Goal: Navigation & Orientation: Find specific page/section

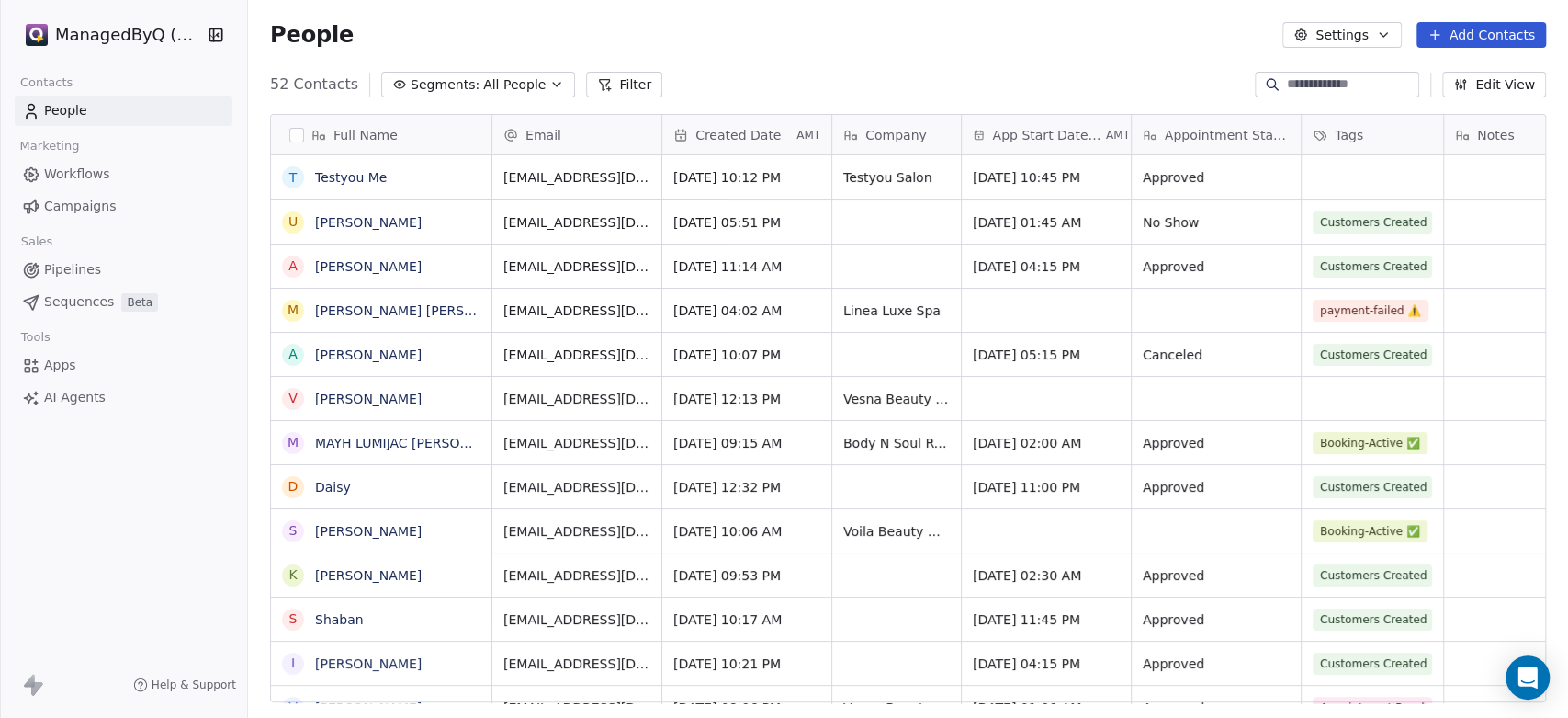
scroll to position [16, 17]
click at [89, 276] on span "Pipelines" at bounding box center [72, 269] width 57 height 19
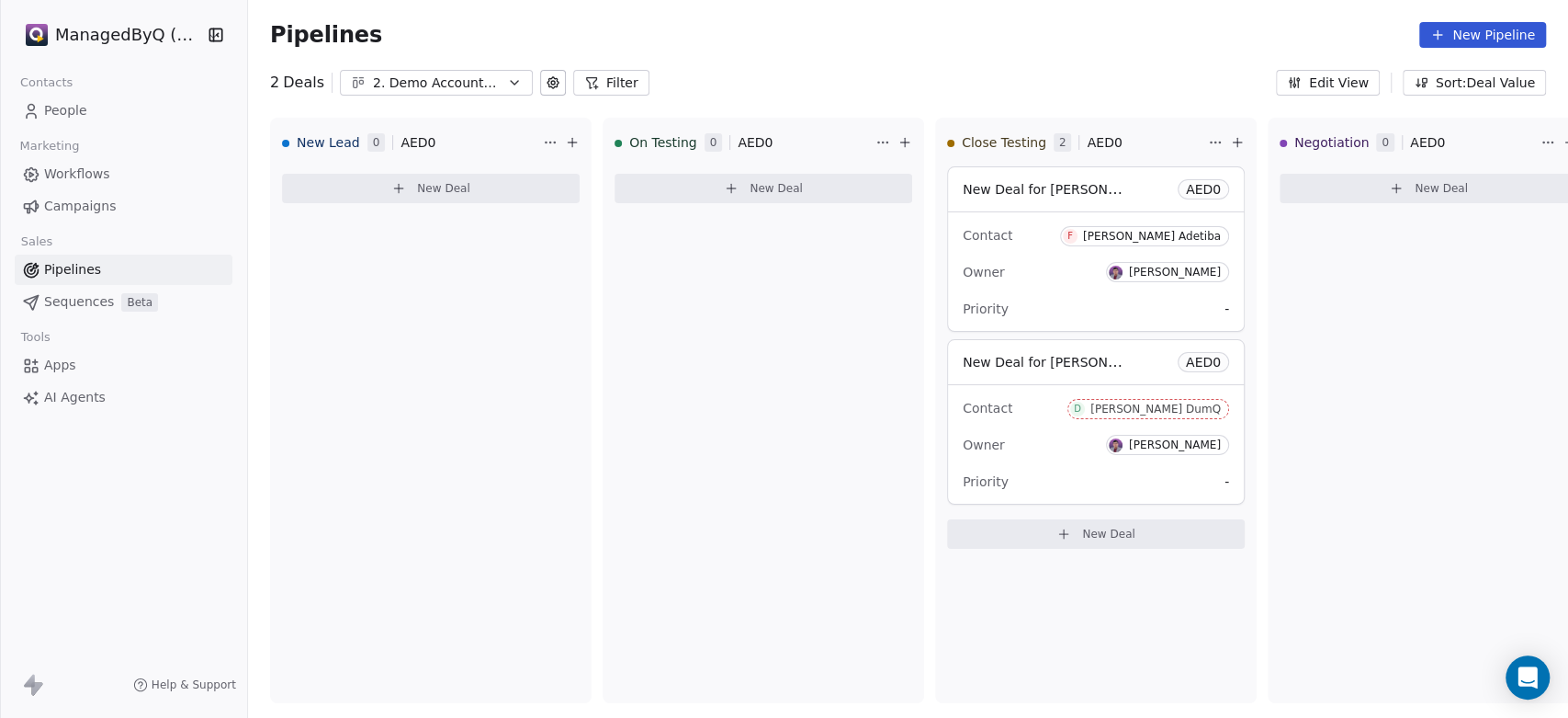
click at [484, 75] on div "2. Demo Account Testing" at bounding box center [436, 84] width 126 height 19
click at [1310, 314] on html "ManagedByQ (FZE) Contacts People Marketing Workflows Campaigns Sales Pipelines …" at bounding box center [784, 359] width 1568 height 718
click at [955, 364] on div "New Deal for Dumm DumQ AED 0" at bounding box center [1096, 361] width 296 height 44
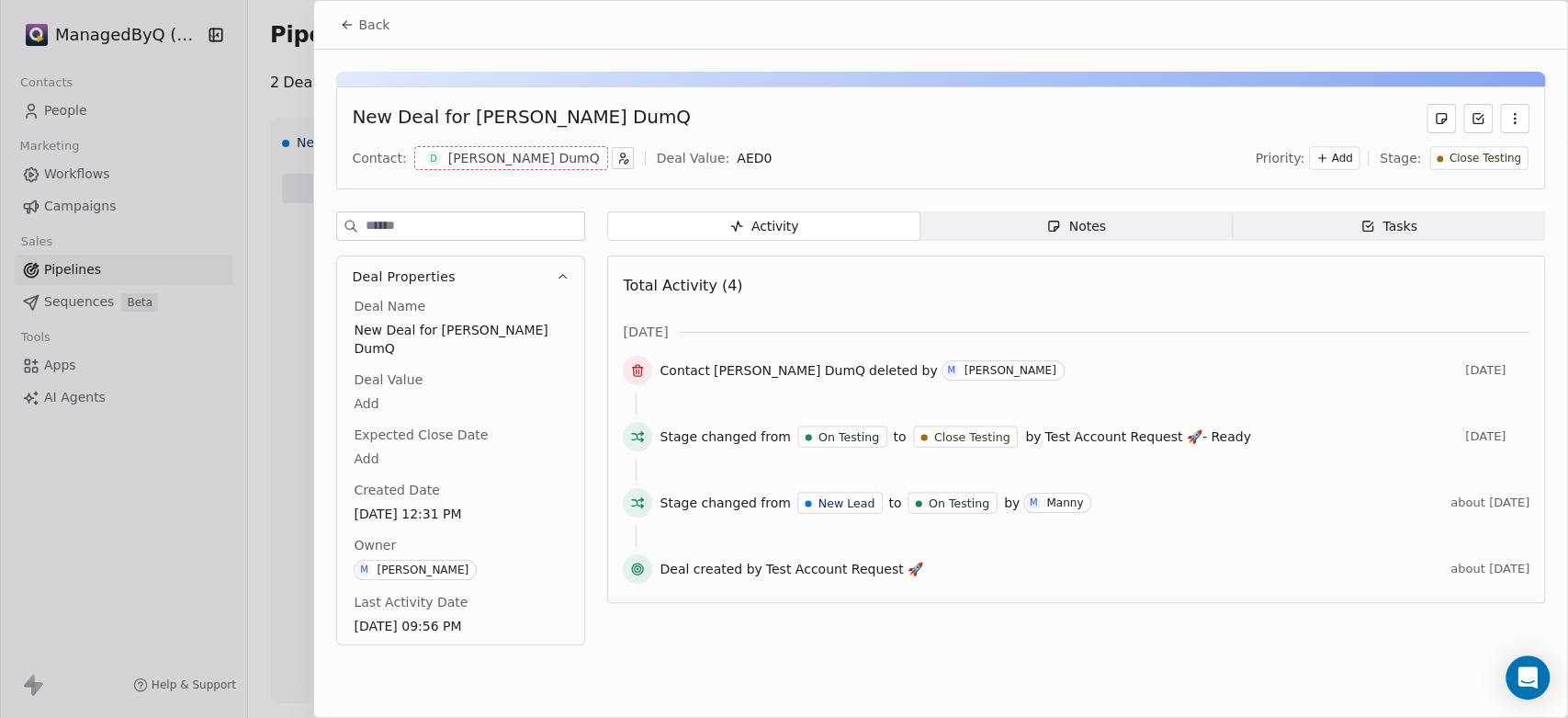
click at [1536, 124] on div "New Deal for Dumm DumQ Contact: D Dumm DumQ Deal Value: AED 0 Priority: Add Sta…" at bounding box center [941, 138] width 1209 height 103
click at [1518, 116] on icon "button" at bounding box center [1515, 118] width 15 height 15
click at [1431, 162] on div "Delete" at bounding box center [1460, 158] width 124 height 29
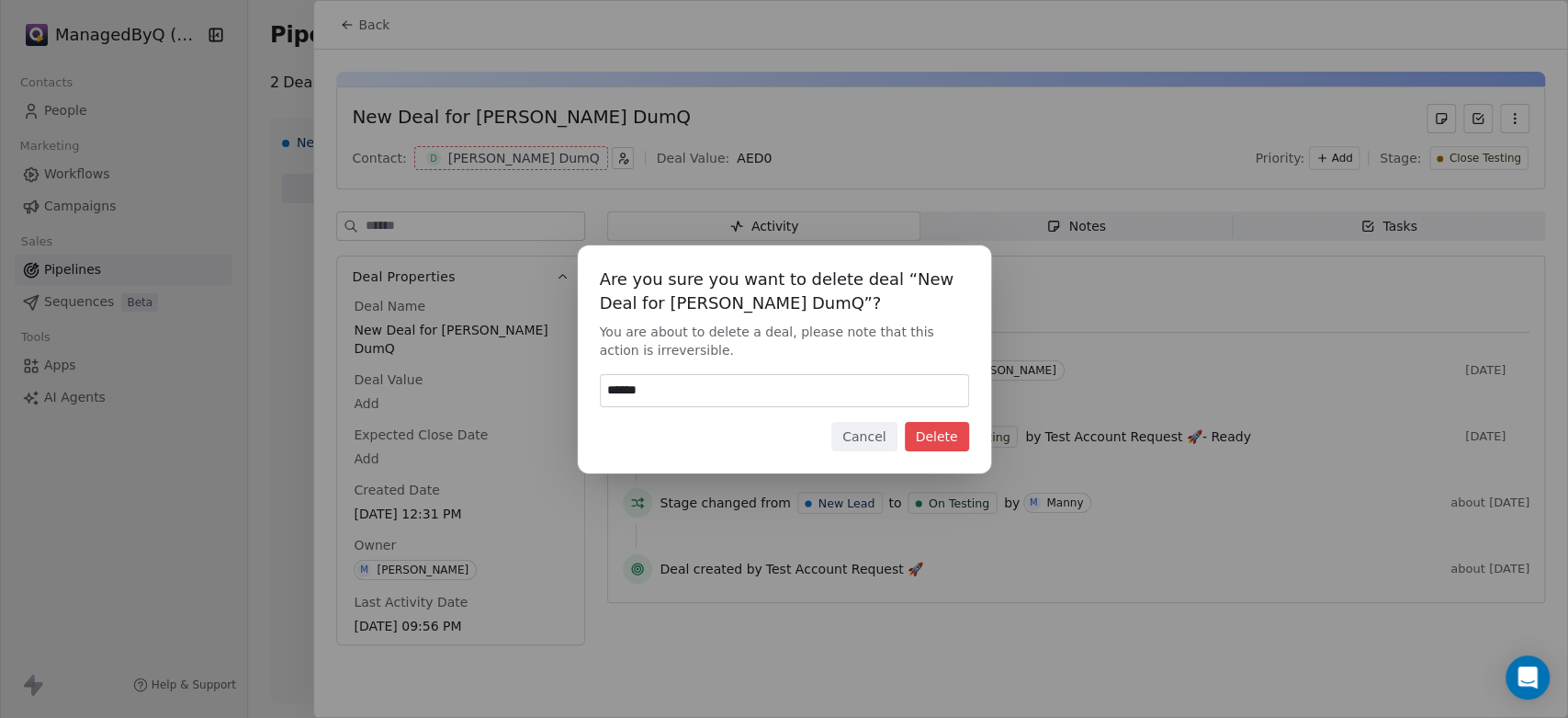
type input "******"
click at [932, 432] on button "Delete" at bounding box center [937, 436] width 64 height 29
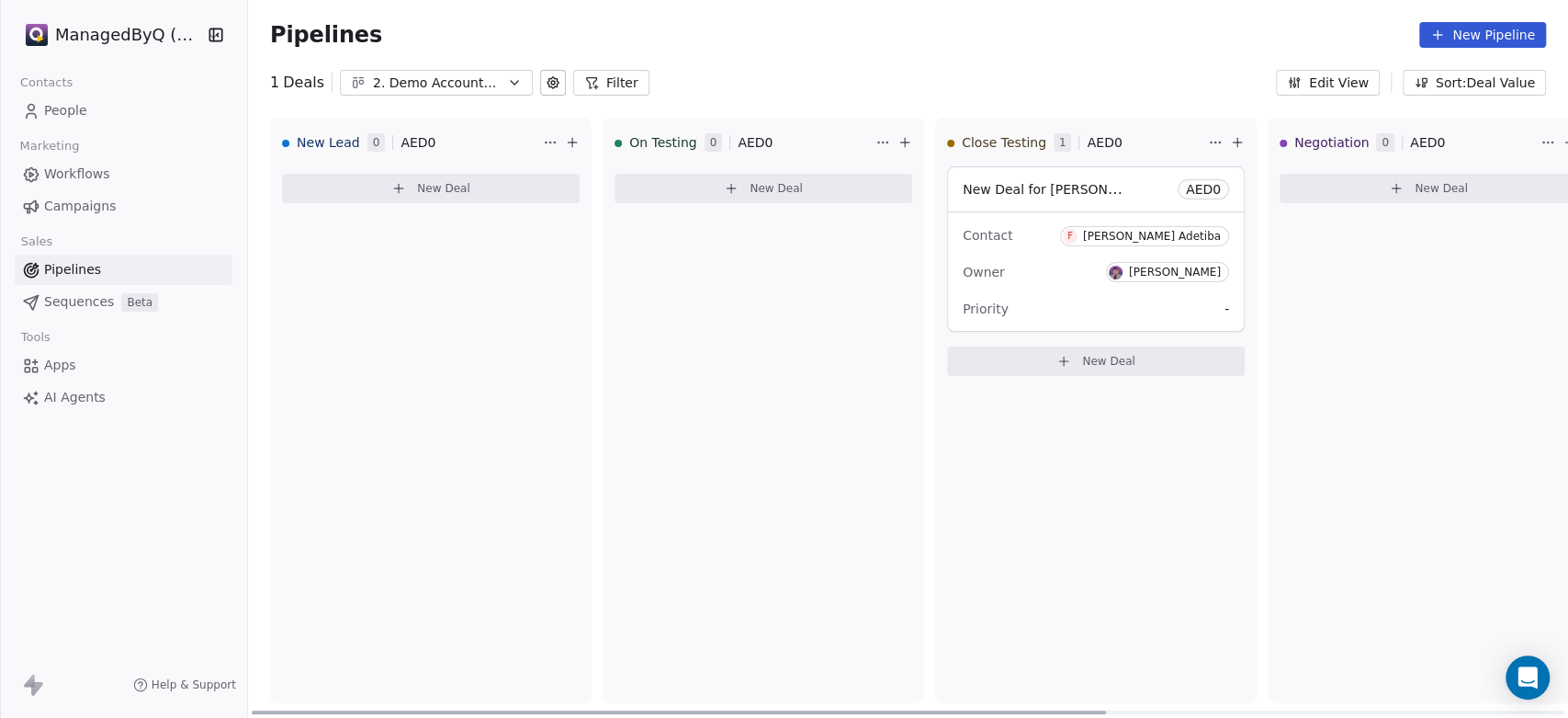
click at [1165, 181] on div "New Deal for Fatima Sule Adetiba AED 0" at bounding box center [1096, 189] width 296 height 44
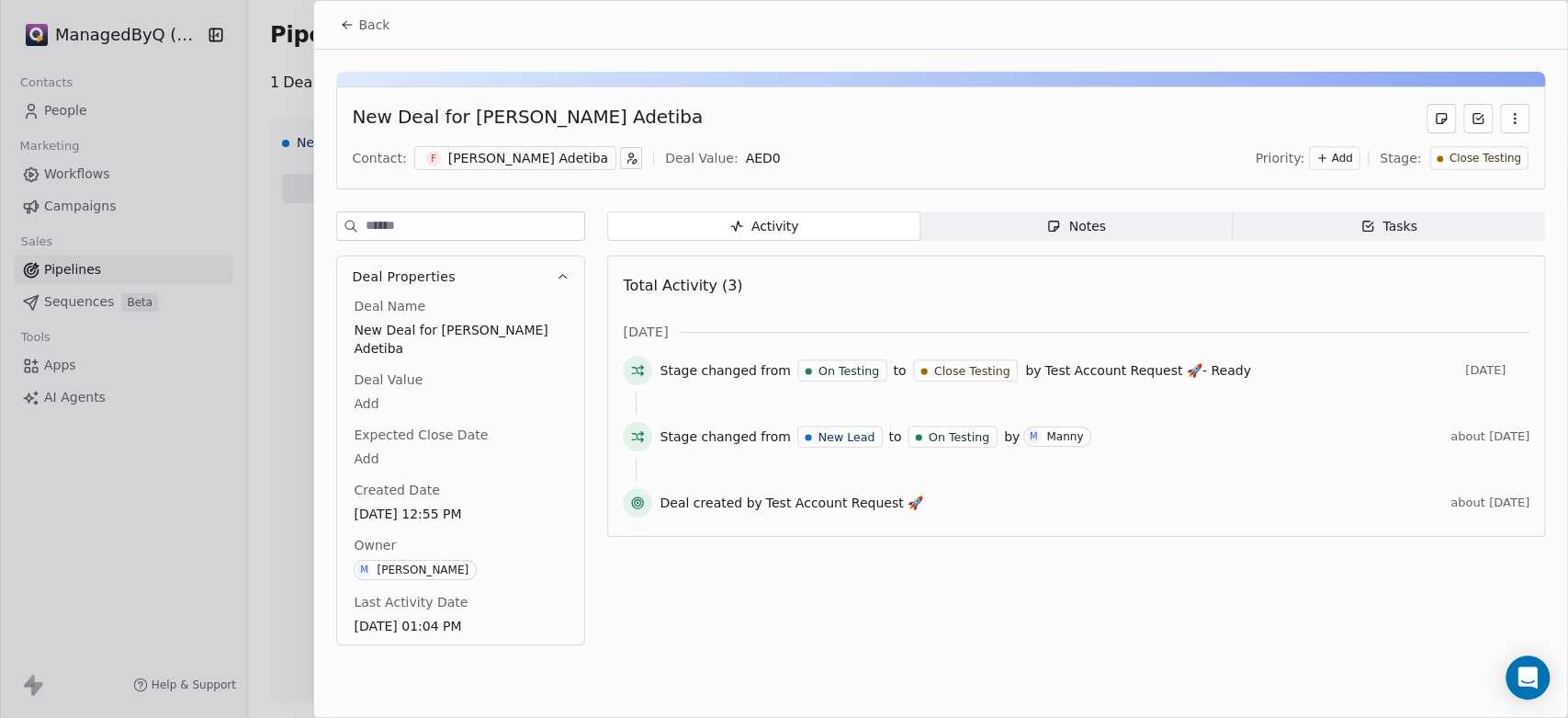
click at [1509, 108] on button "button" at bounding box center [1515, 119] width 29 height 29
click at [1407, 154] on div "Delete" at bounding box center [1460, 158] width 124 height 29
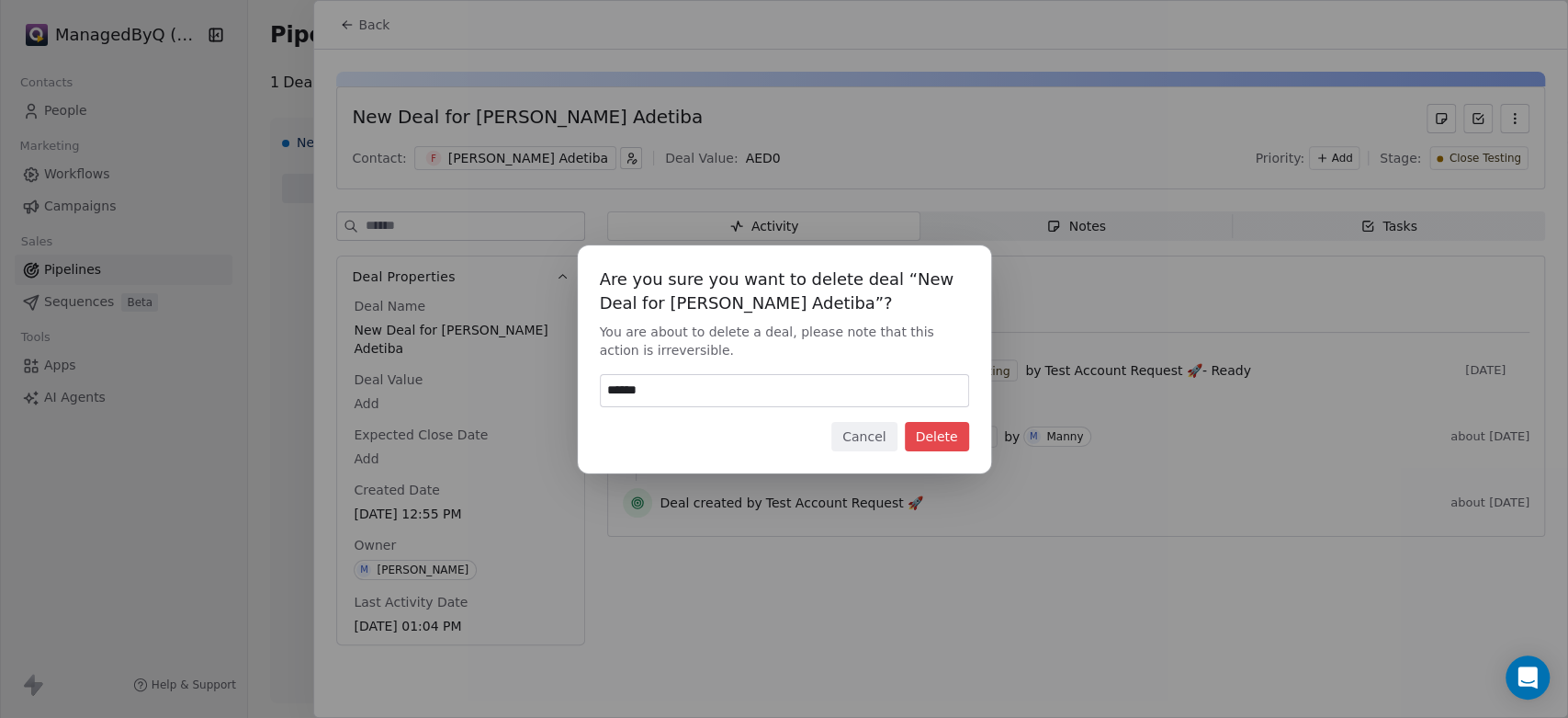
type input "******"
click at [943, 439] on button "Delete" at bounding box center [937, 436] width 64 height 29
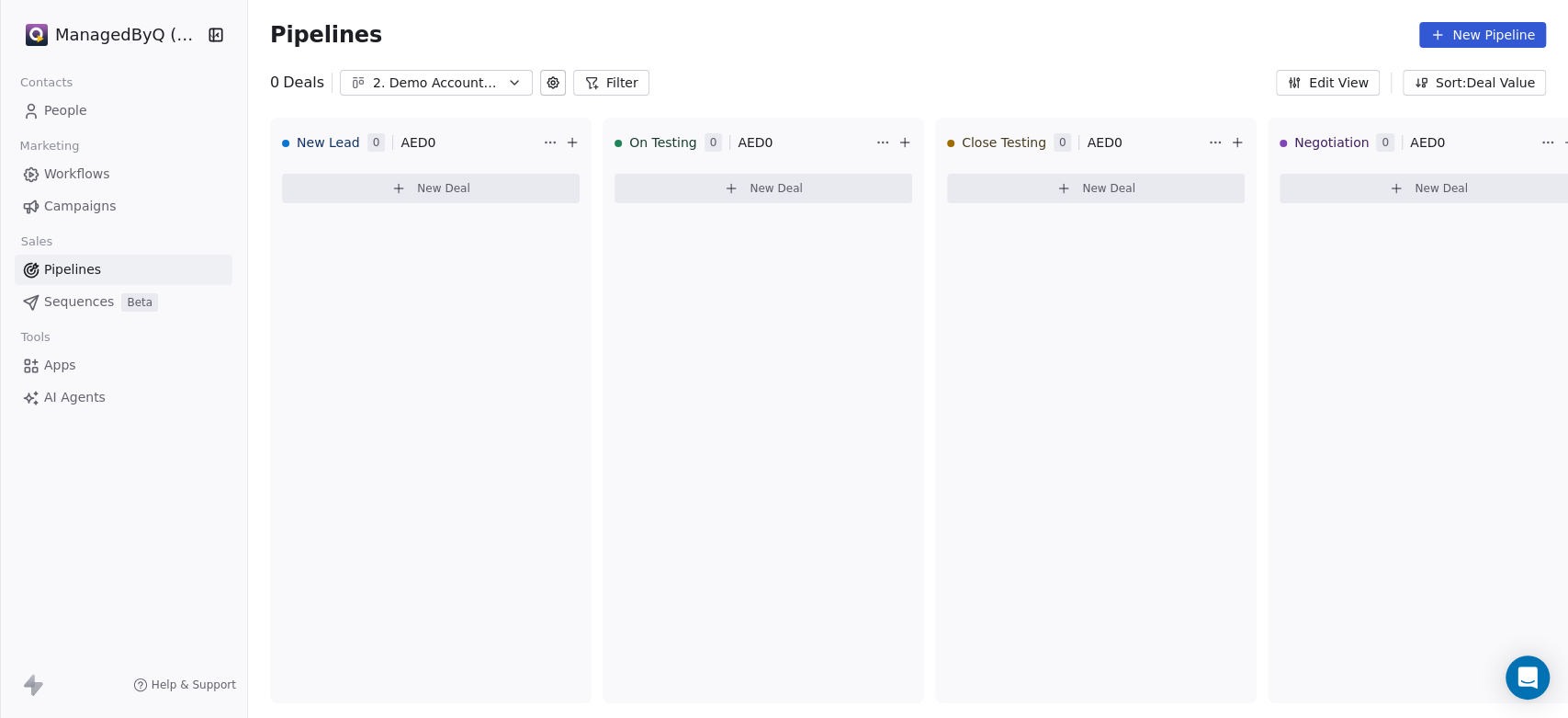
click at [55, 109] on span "People" at bounding box center [65, 111] width 43 height 19
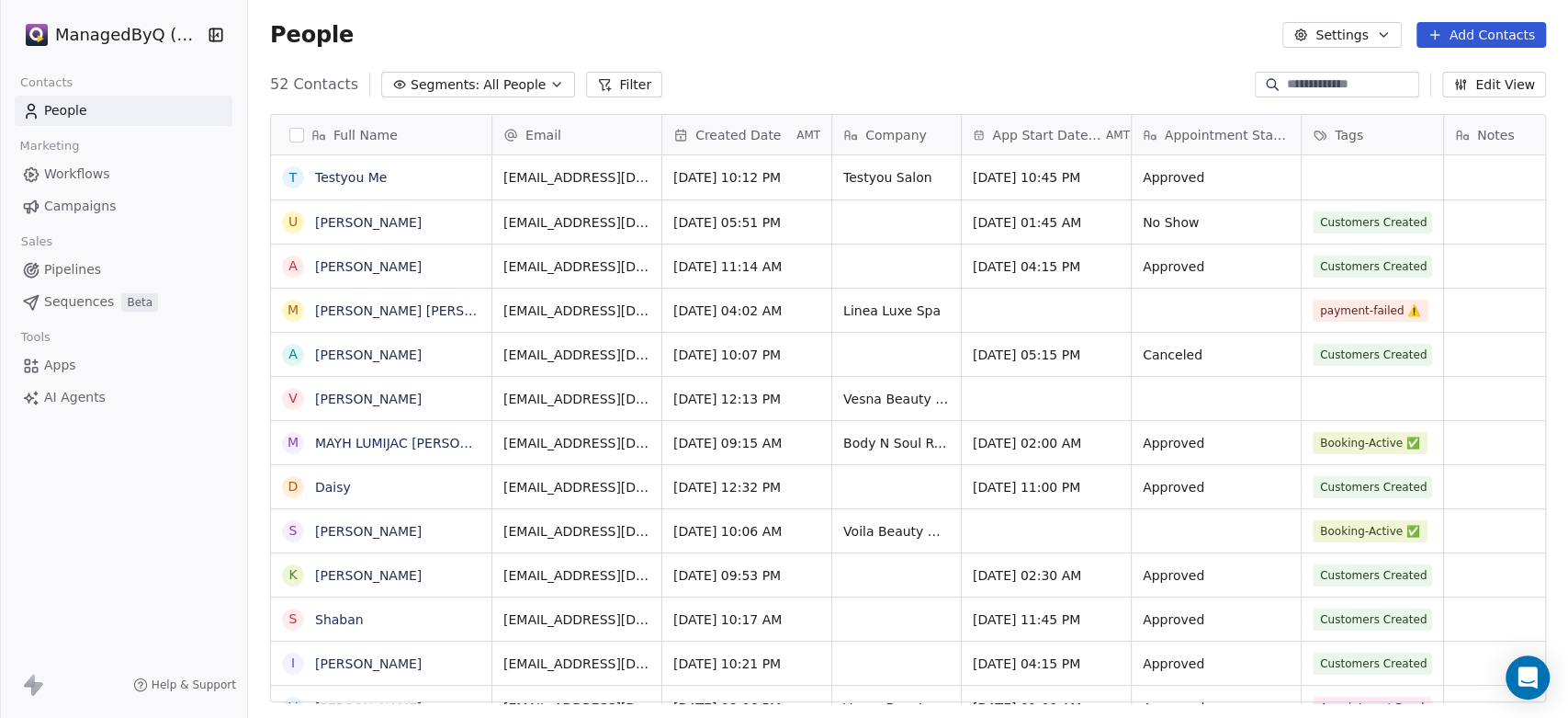
scroll to position [616, 1304]
click at [1330, 79] on input at bounding box center [1351, 84] width 128 height 18
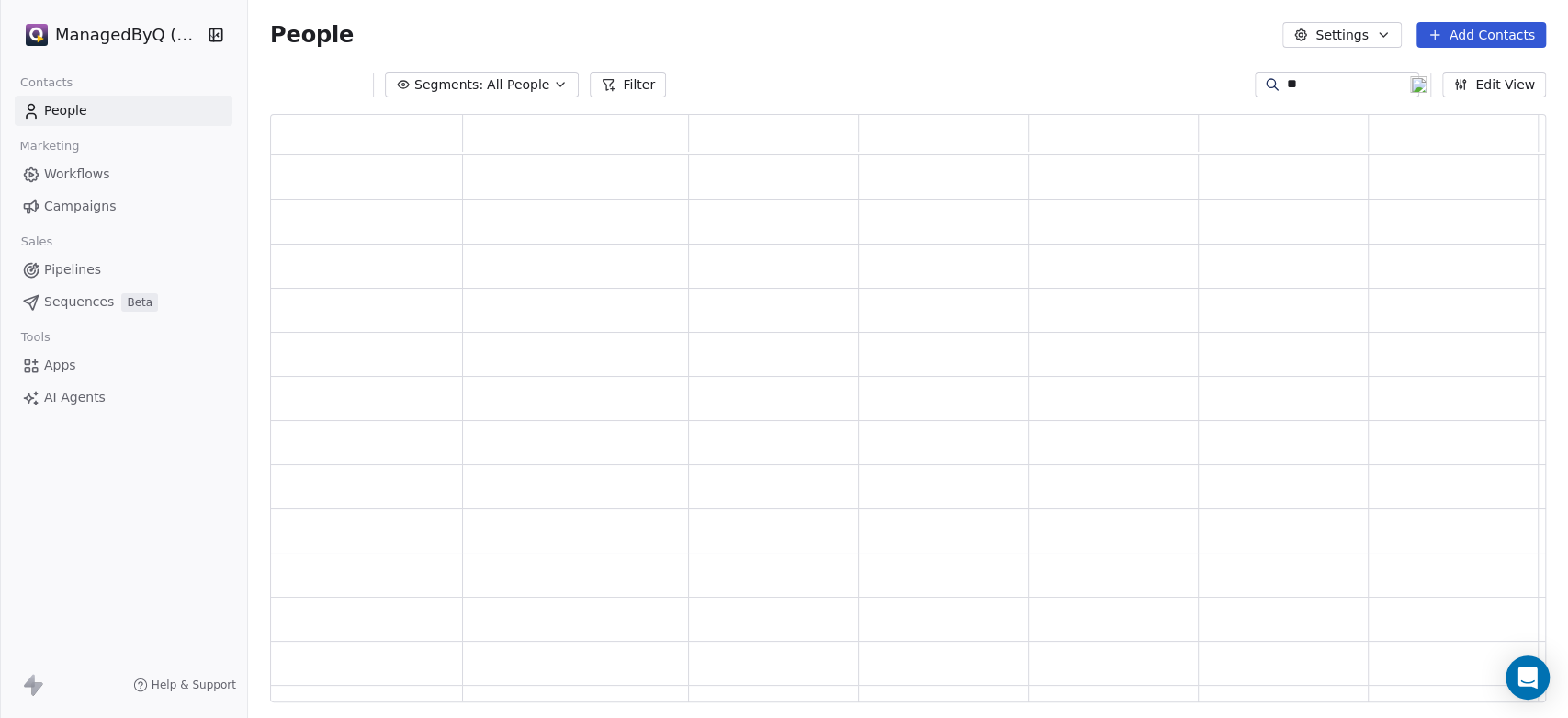
type input "*"
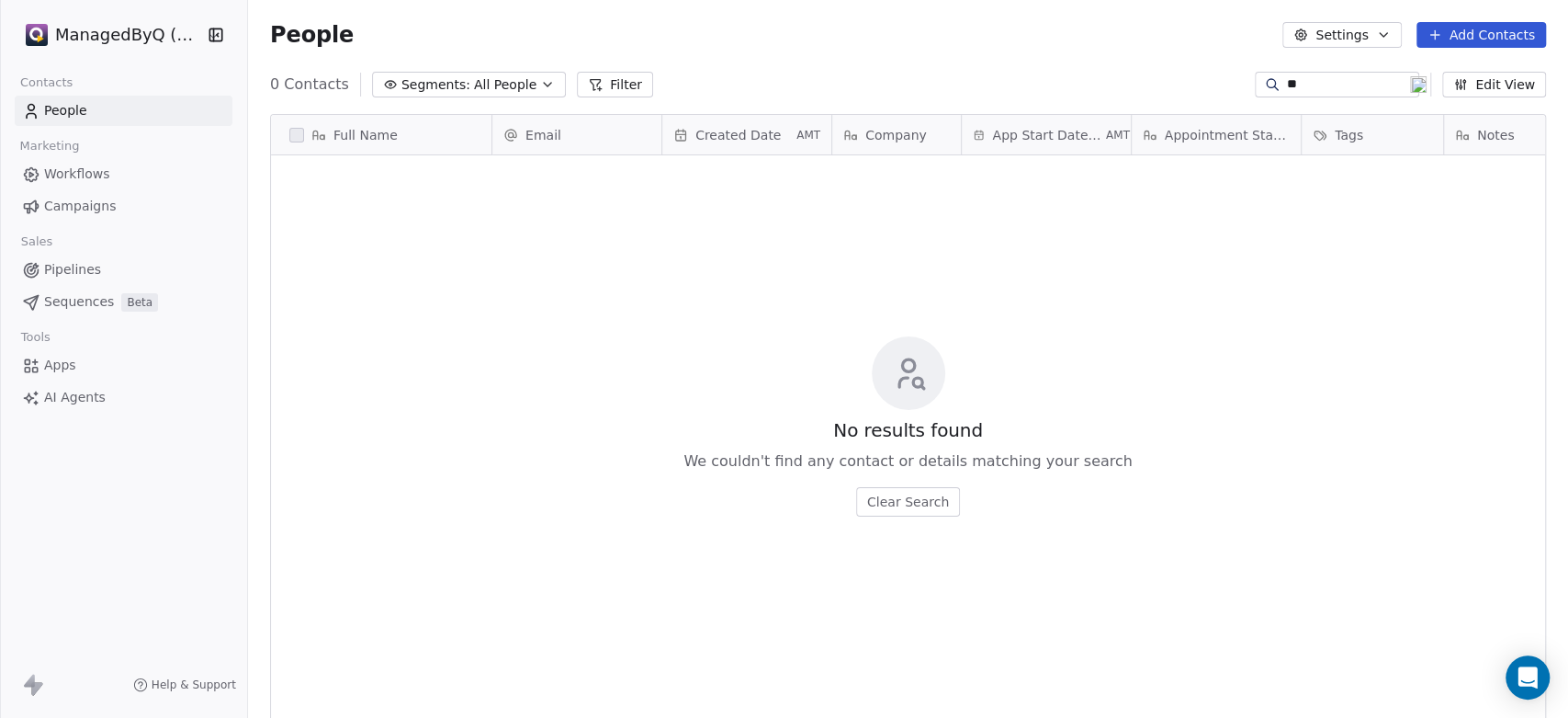
type input "*"
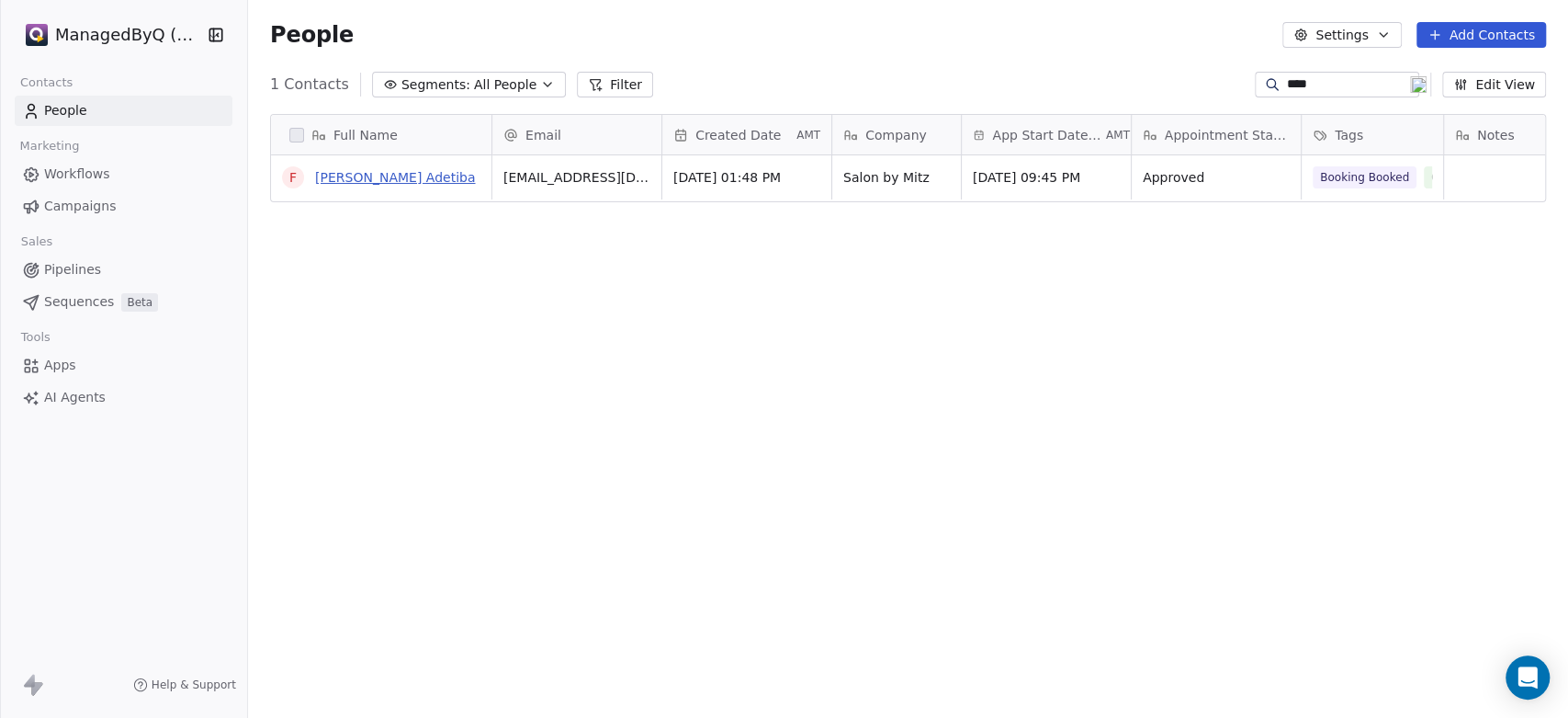
type input "****"
click at [349, 176] on link "Fatima Sule Adetiba" at bounding box center [395, 177] width 160 height 15
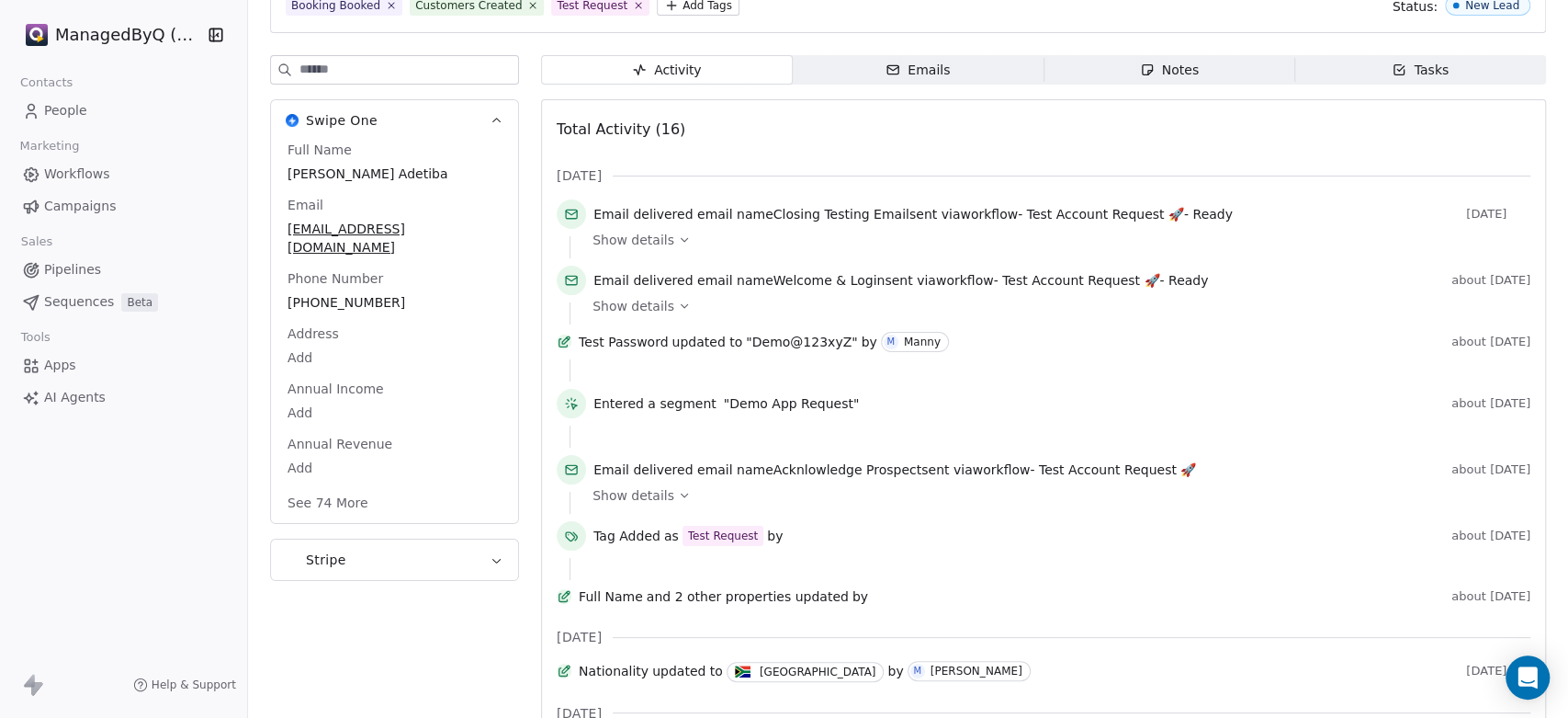
click at [47, 115] on span "People" at bounding box center [65, 111] width 43 height 19
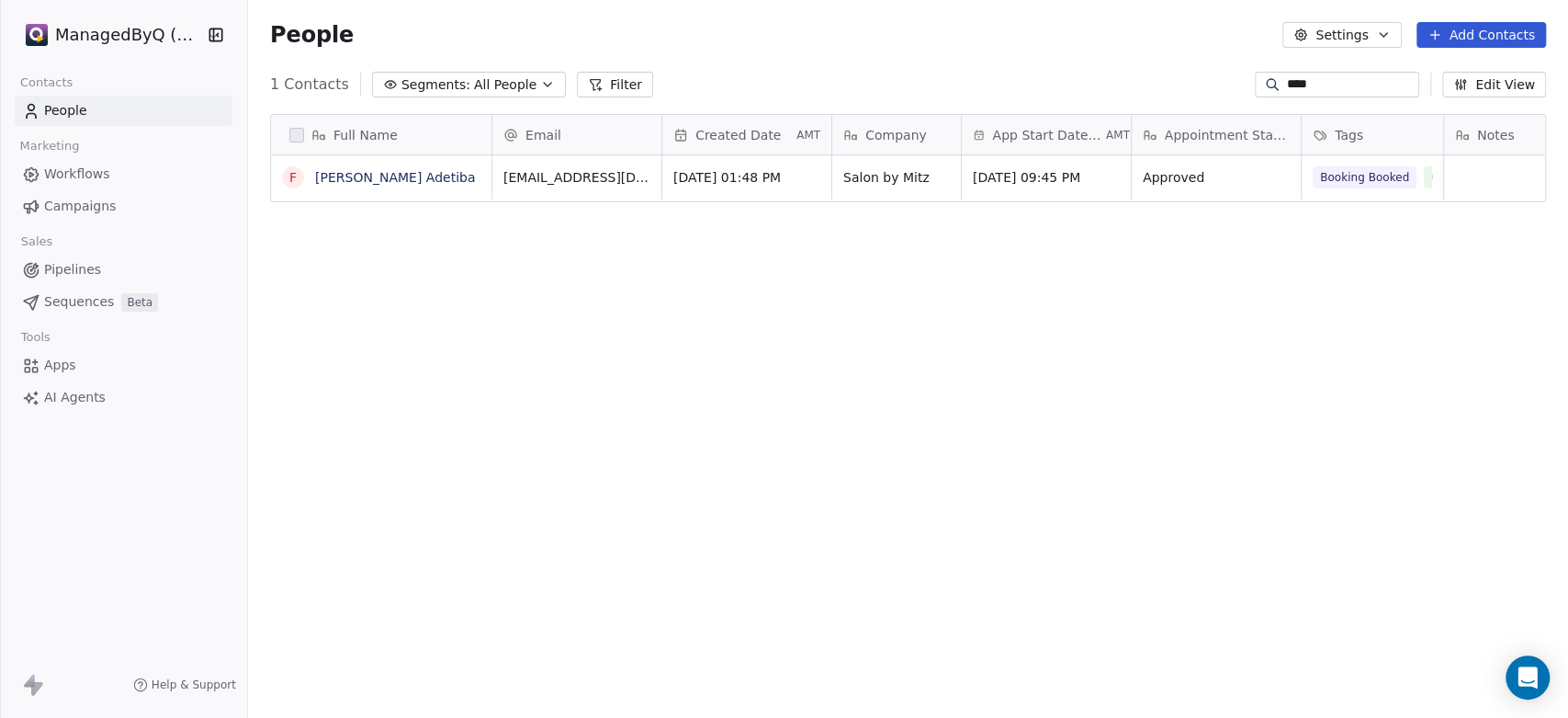
click at [486, 90] on span "All People" at bounding box center [505, 85] width 62 height 19
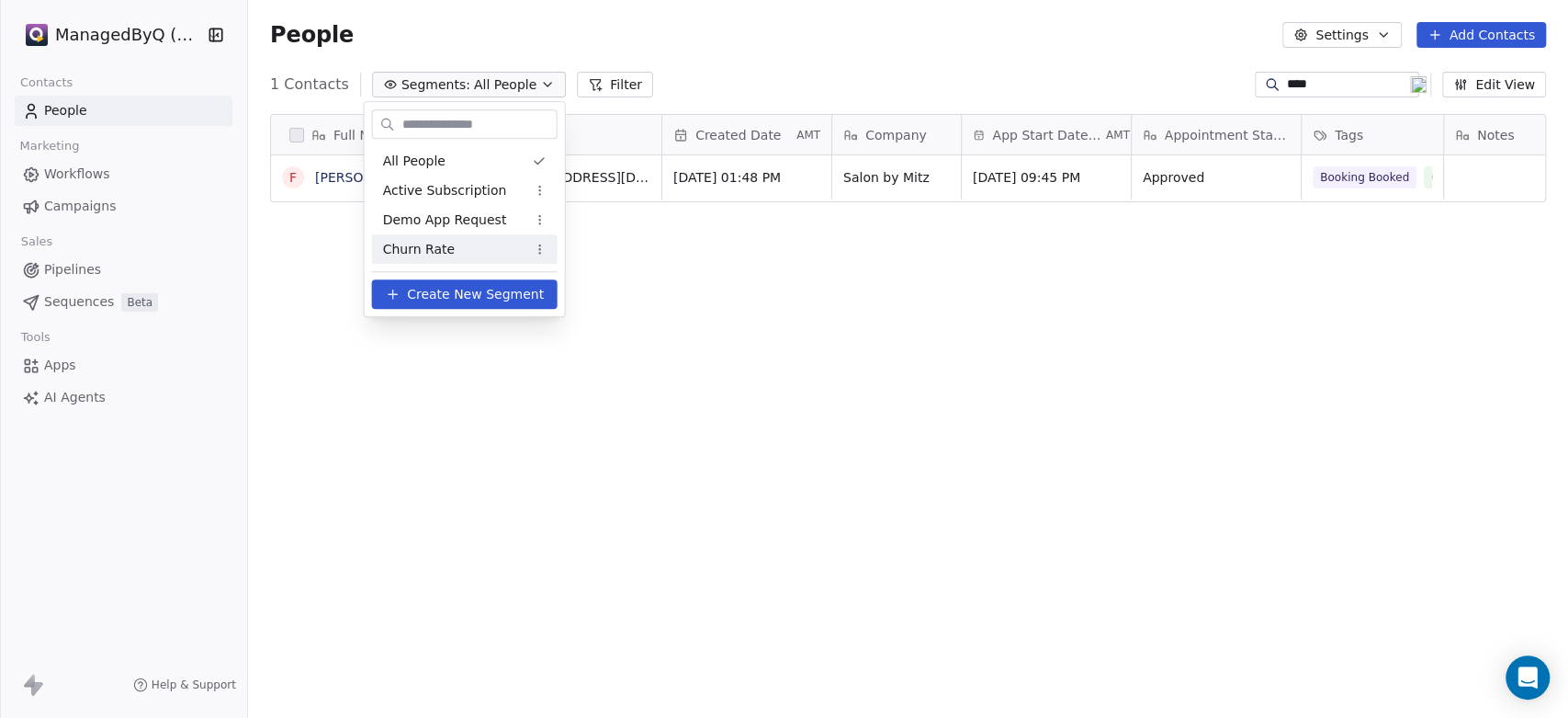
click at [443, 242] on span "Churn Rate" at bounding box center [419, 249] width 72 height 19
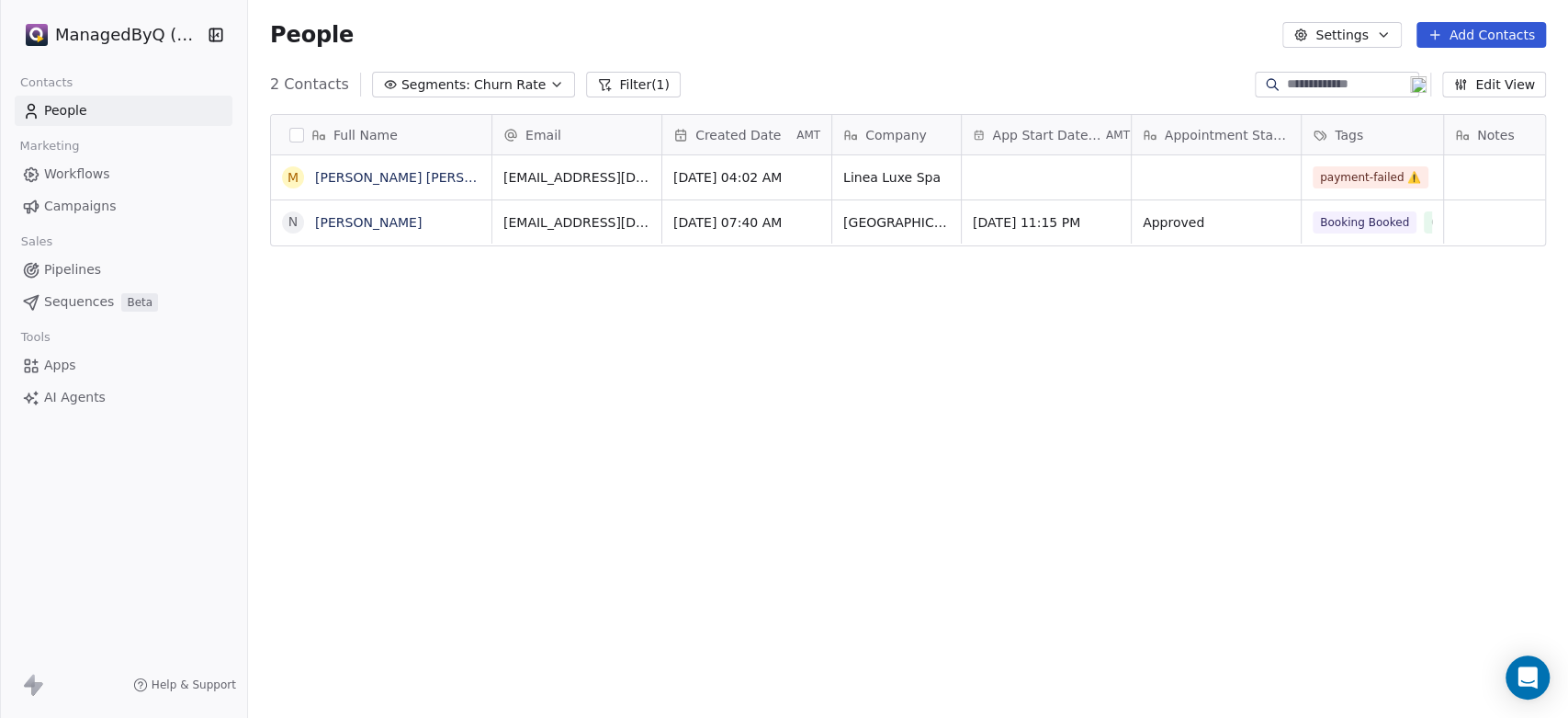
click at [481, 73] on button "Segments: Churn Rate" at bounding box center [473, 85] width 203 height 25
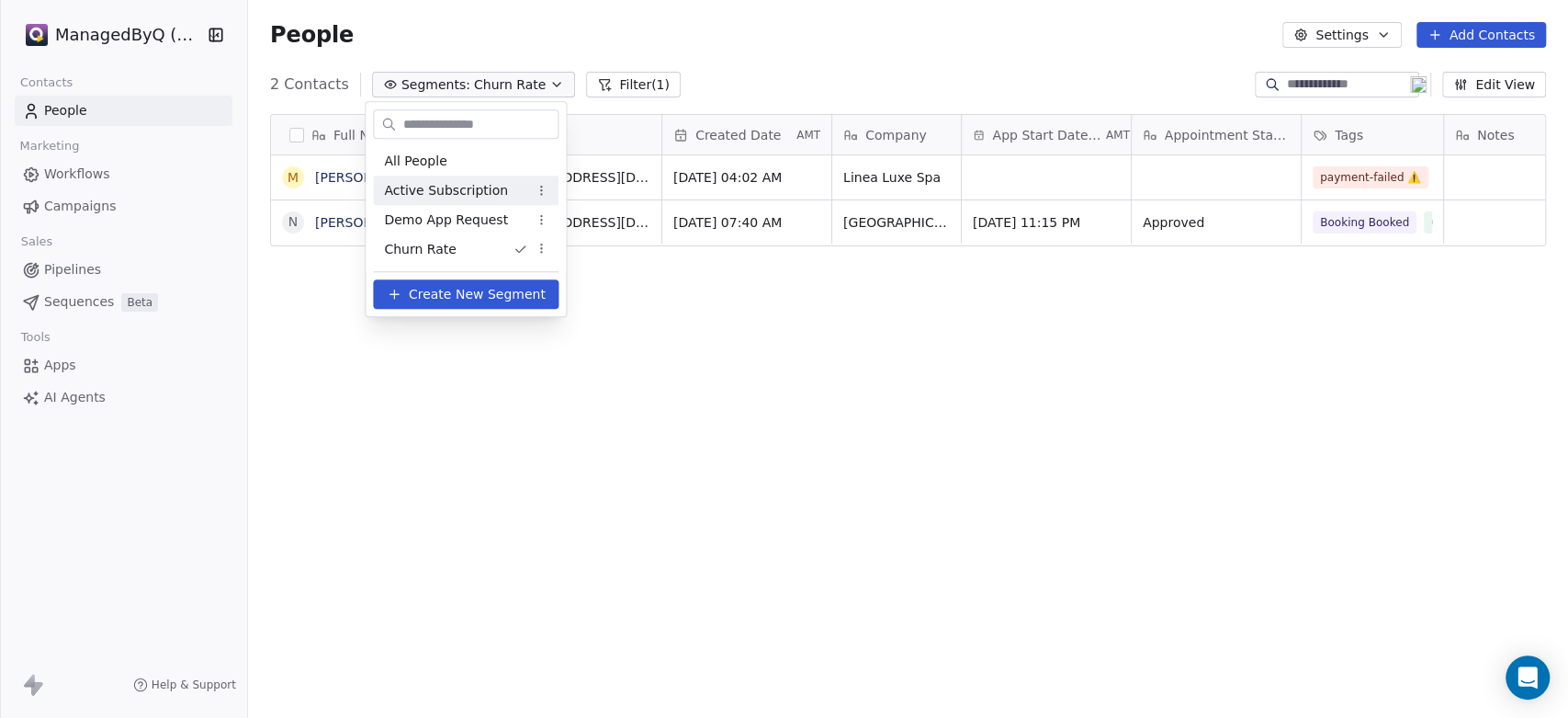
click at [439, 203] on div "Active Subscription" at bounding box center [465, 190] width 186 height 29
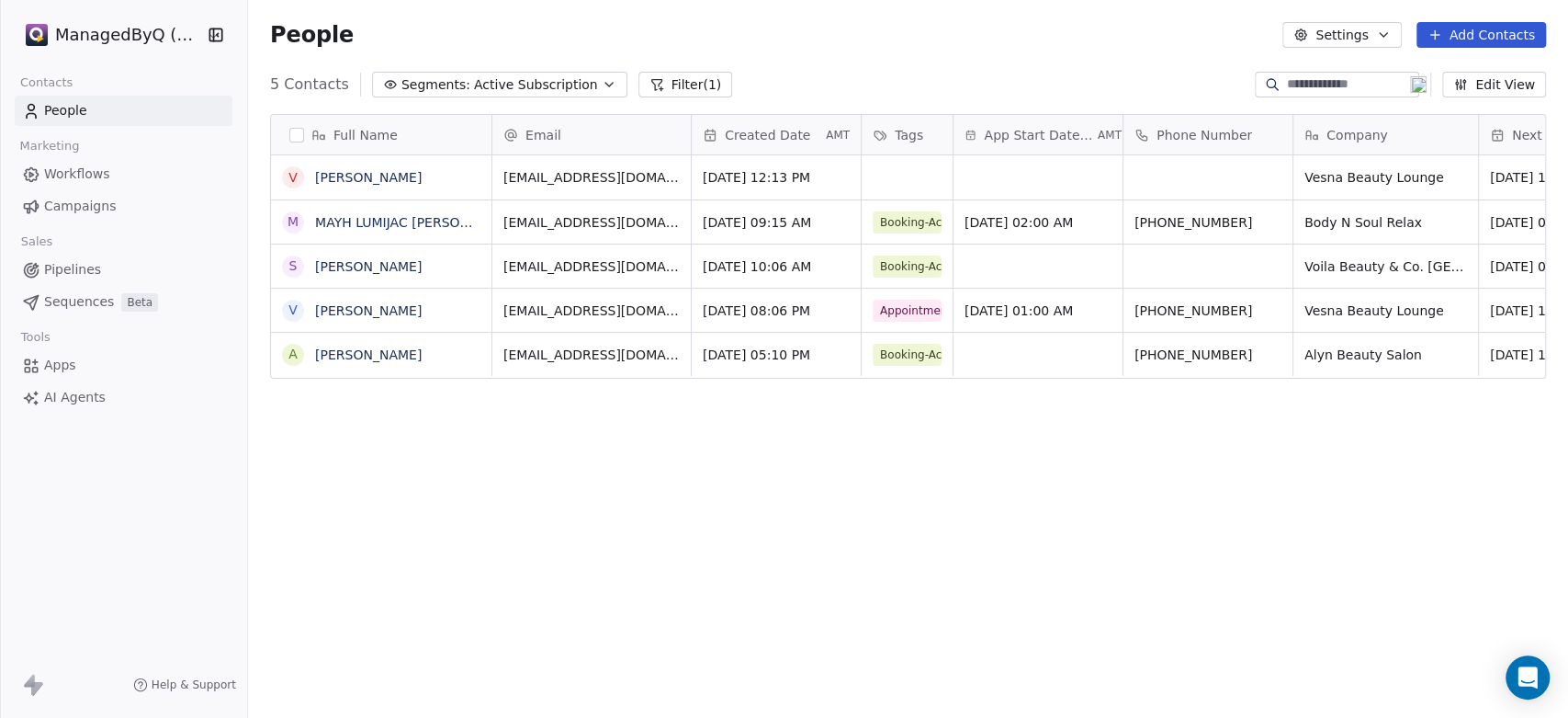
click at [37, 107] on icon at bounding box center [31, 111] width 18 height 18
click at [53, 107] on span "People" at bounding box center [65, 111] width 43 height 19
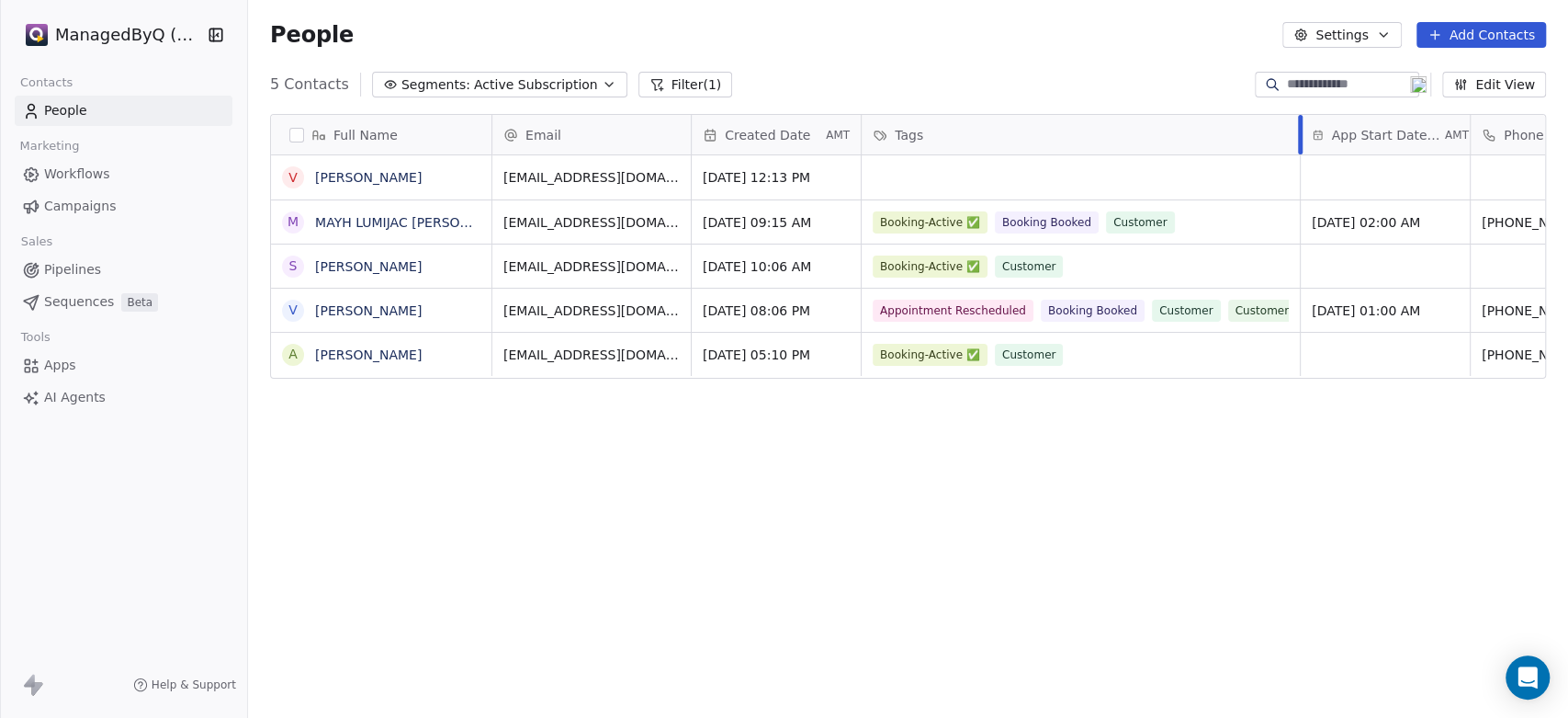
drag, startPoint x: 951, startPoint y: 126, endPoint x: 1296, endPoint y: 141, distance: 345.3
click at [1298, 141] on div at bounding box center [1300, 134] width 5 height 40
click at [323, 171] on link "Vesna Jarawan" at bounding box center [369, 177] width 107 height 15
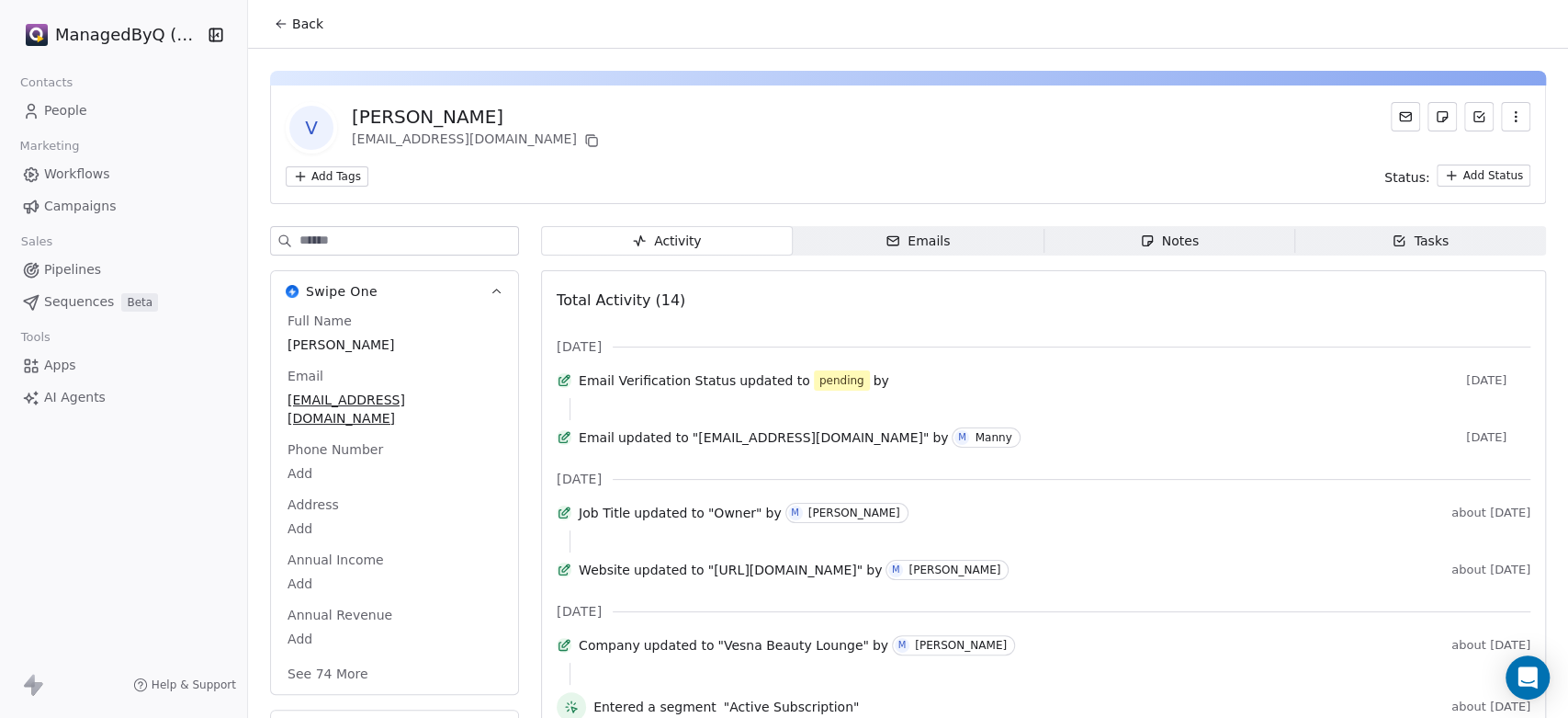
click at [43, 103] on link "People" at bounding box center [124, 110] width 218 height 30
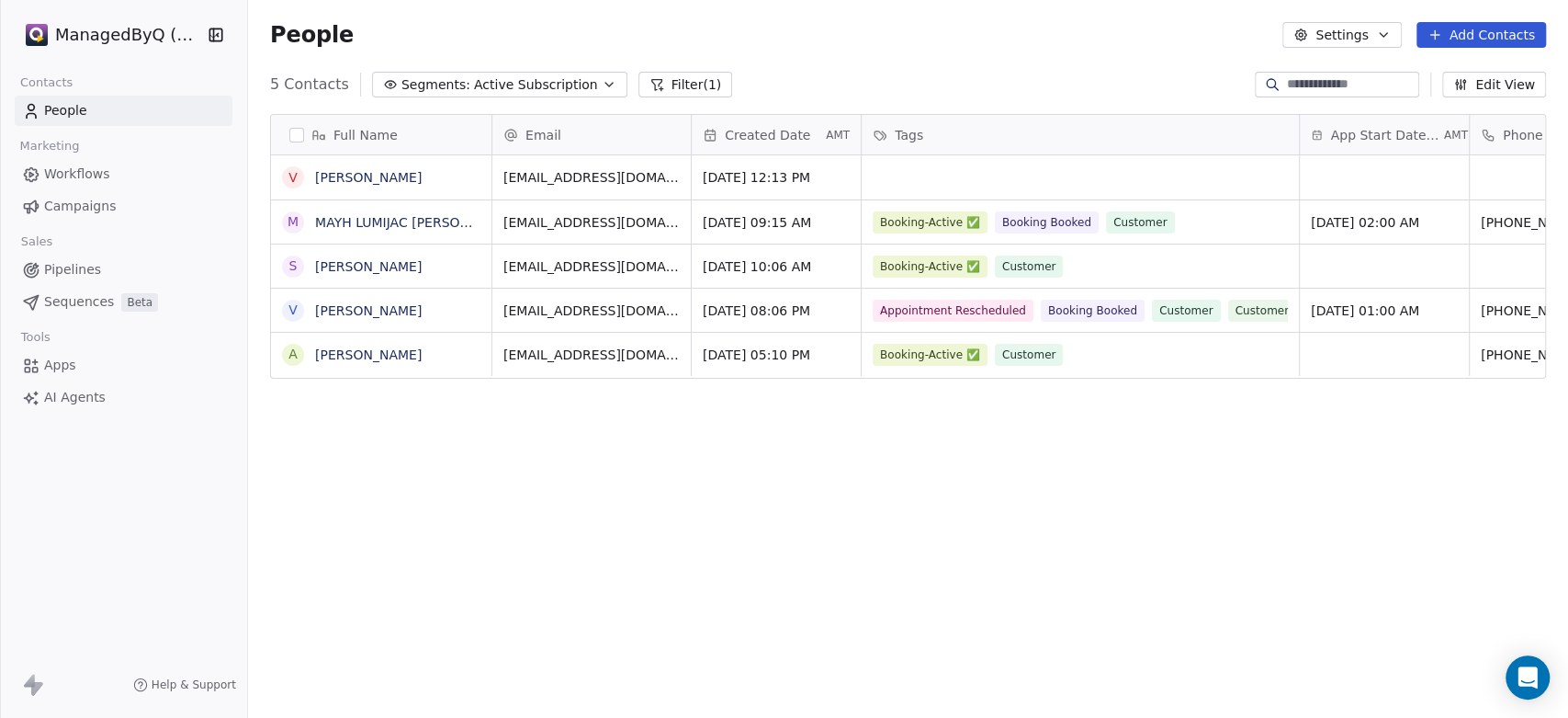
scroll to position [616, 1304]
click at [965, 185] on div "grid" at bounding box center [1080, 177] width 437 height 44
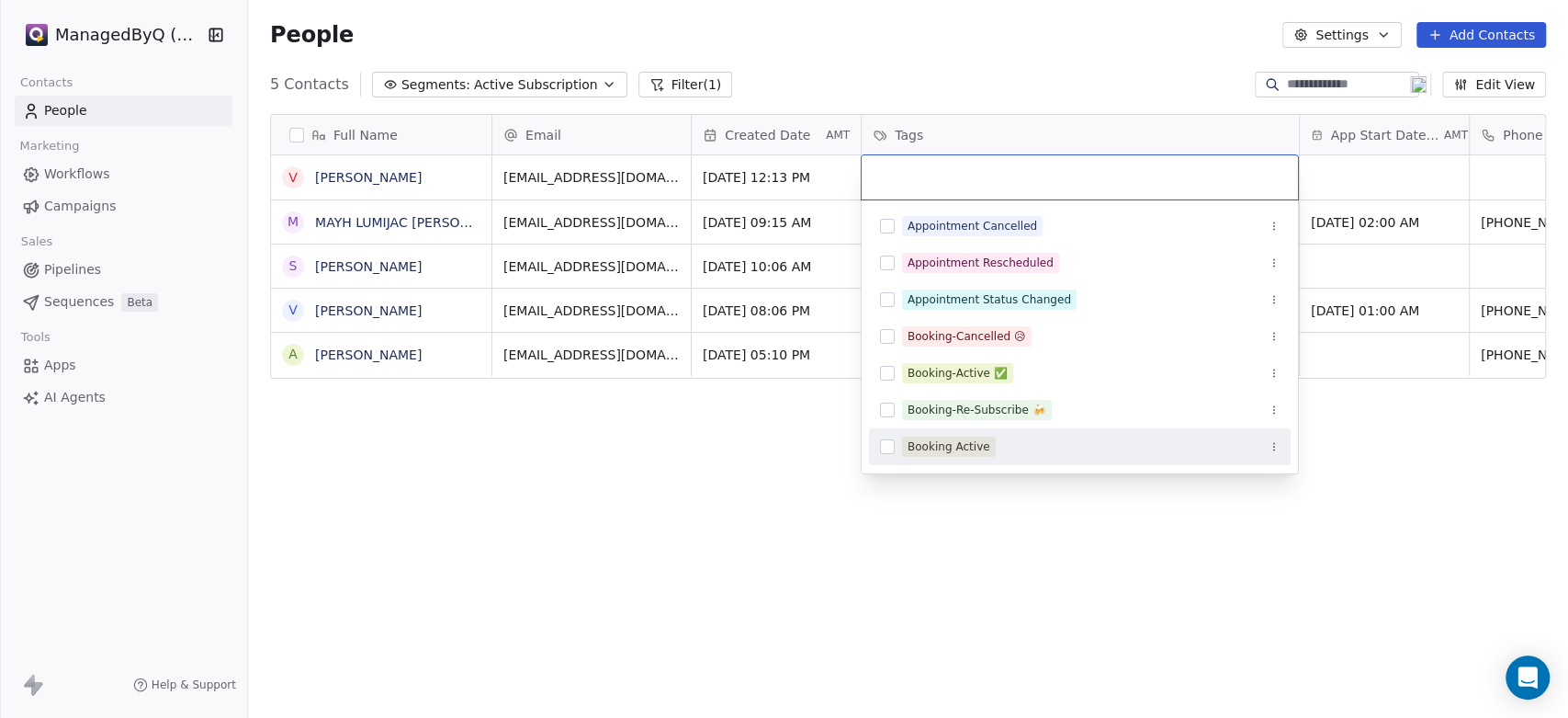
click at [858, 582] on html "ManagedByQ (FZE) Contacts People Marketing Workflows Campaigns Sales Pipelines …" at bounding box center [784, 359] width 1568 height 718
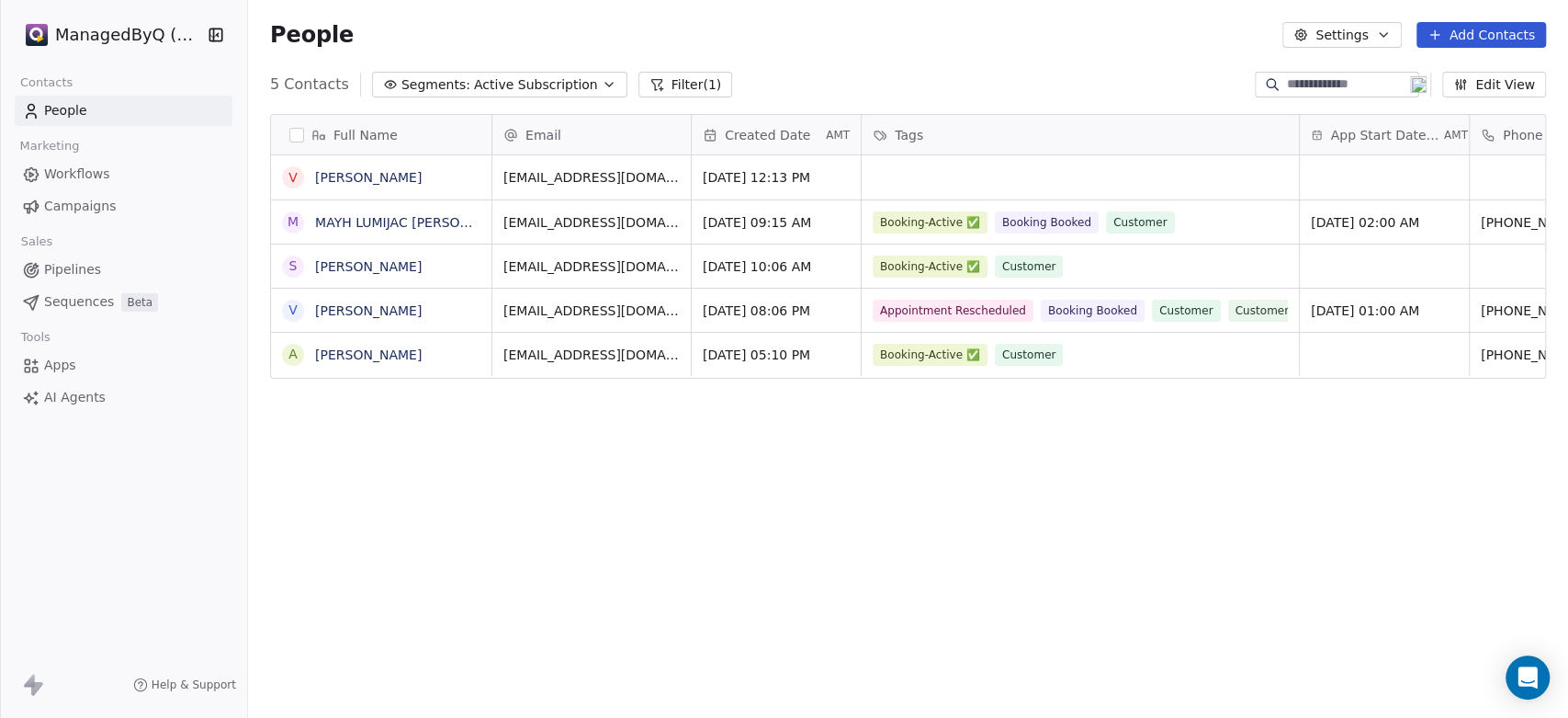
click at [86, 168] on span "Workflows" at bounding box center [77, 174] width 66 height 19
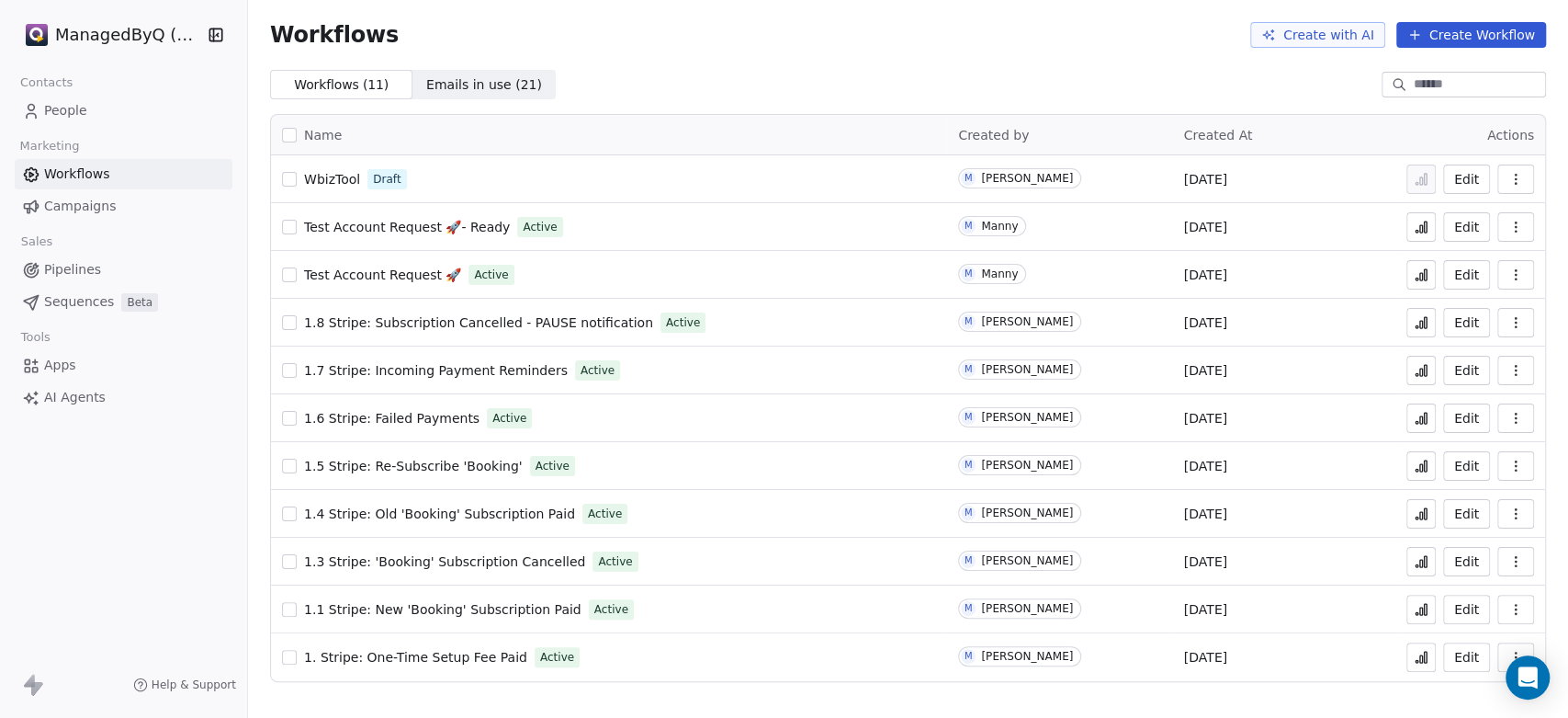
click at [458, 365] on span "1.7 Stripe: Incoming Payment Reminders" at bounding box center [436, 370] width 264 height 15
click at [469, 509] on span "1.4 Stripe: Old 'Booking' Subscription Paid" at bounding box center [440, 513] width 271 height 15
click at [1425, 513] on icon at bounding box center [1420, 513] width 15 height 15
click at [365, 220] on span "Test Account Request 🚀- Ready" at bounding box center [408, 227] width 206 height 15
click at [337, 178] on span "WbizTool" at bounding box center [333, 179] width 56 height 15
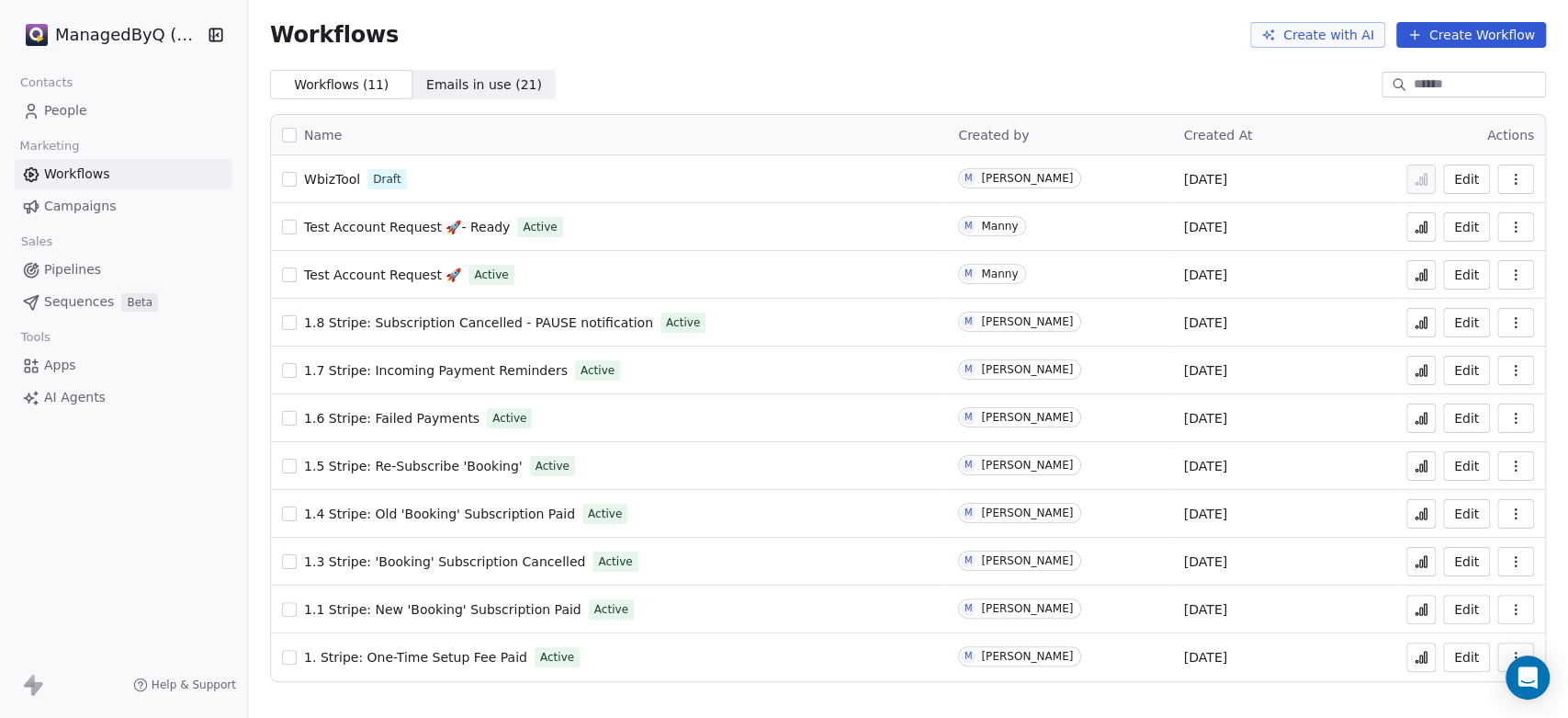
click at [68, 168] on span "Workflows" at bounding box center [77, 174] width 66 height 19
click at [71, 123] on link "People" at bounding box center [124, 110] width 218 height 30
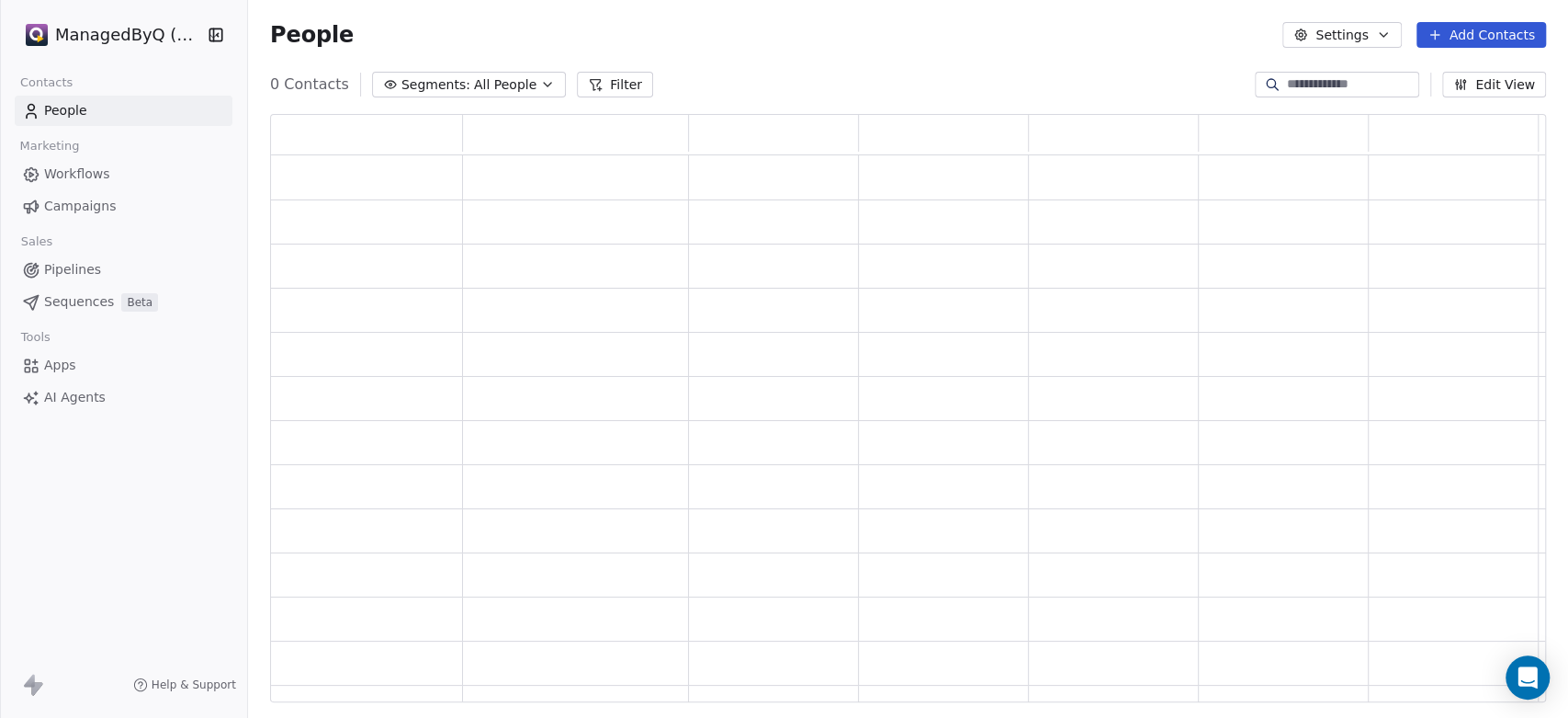
scroll to position [571, 1261]
click at [81, 105] on div "ManagedByQ (FZE) Contacts People Marketing Workflows Campaigns Sales Pipelines …" at bounding box center [784, 359] width 1568 height 718
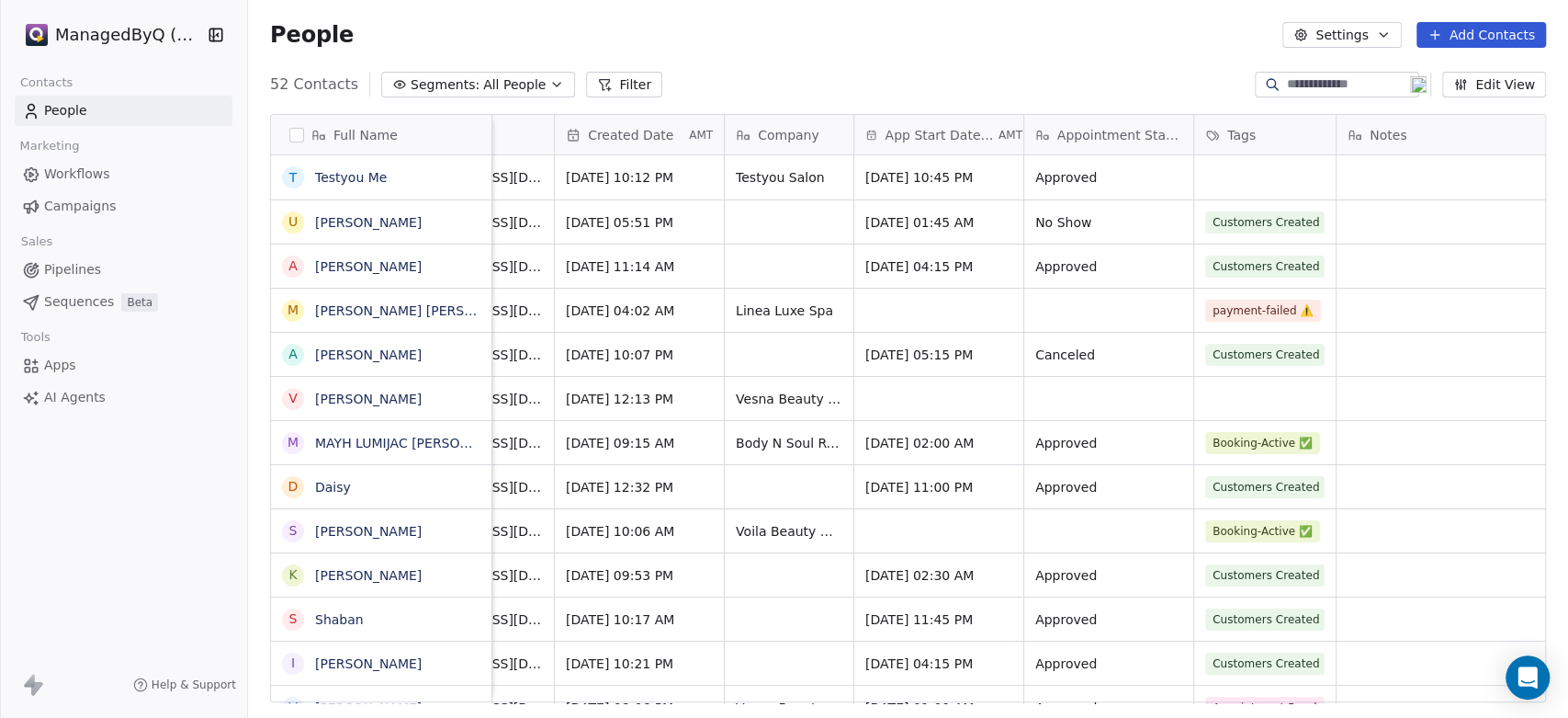
scroll to position [0, 110]
click at [947, 135] on span "App Start Date Time" at bounding box center [937, 134] width 109 height 18
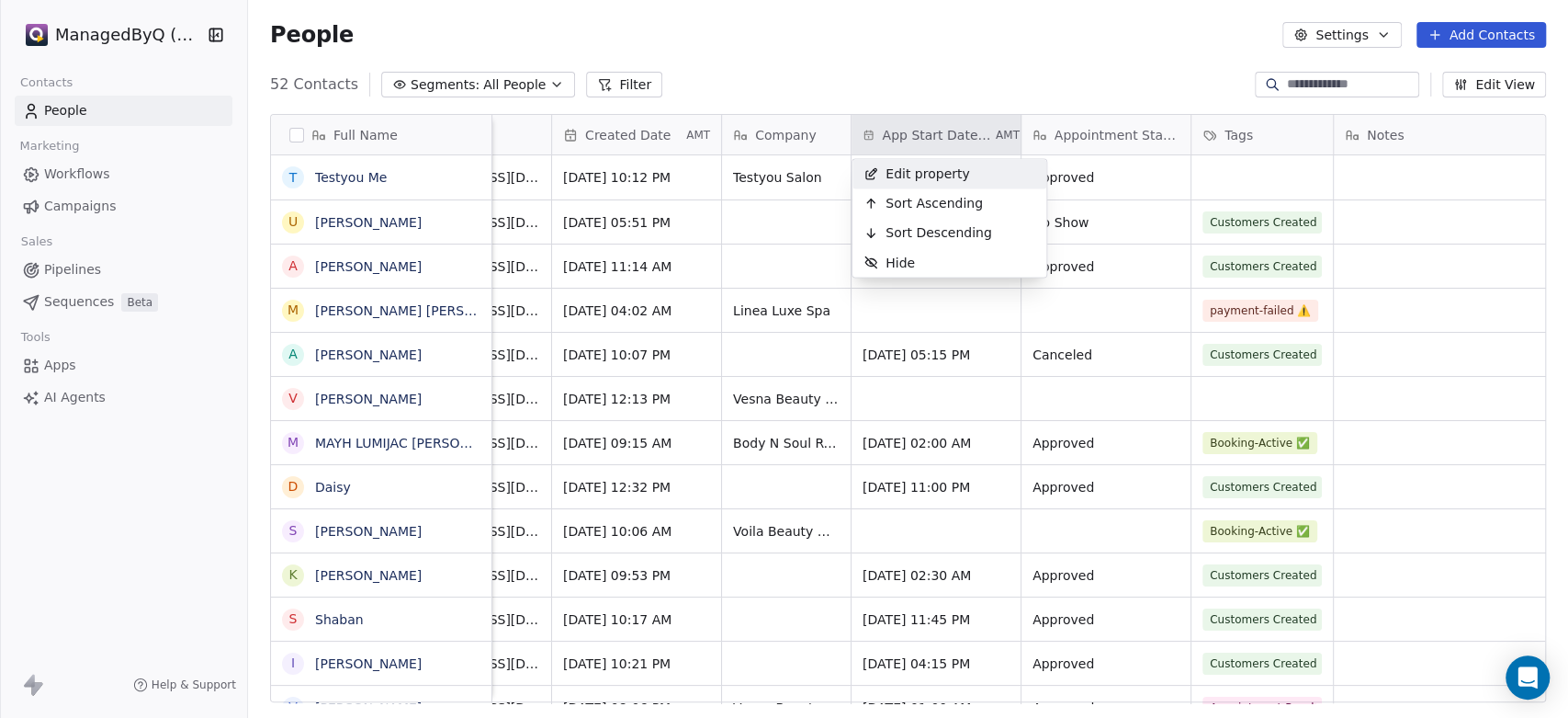
scroll to position [16, 17]
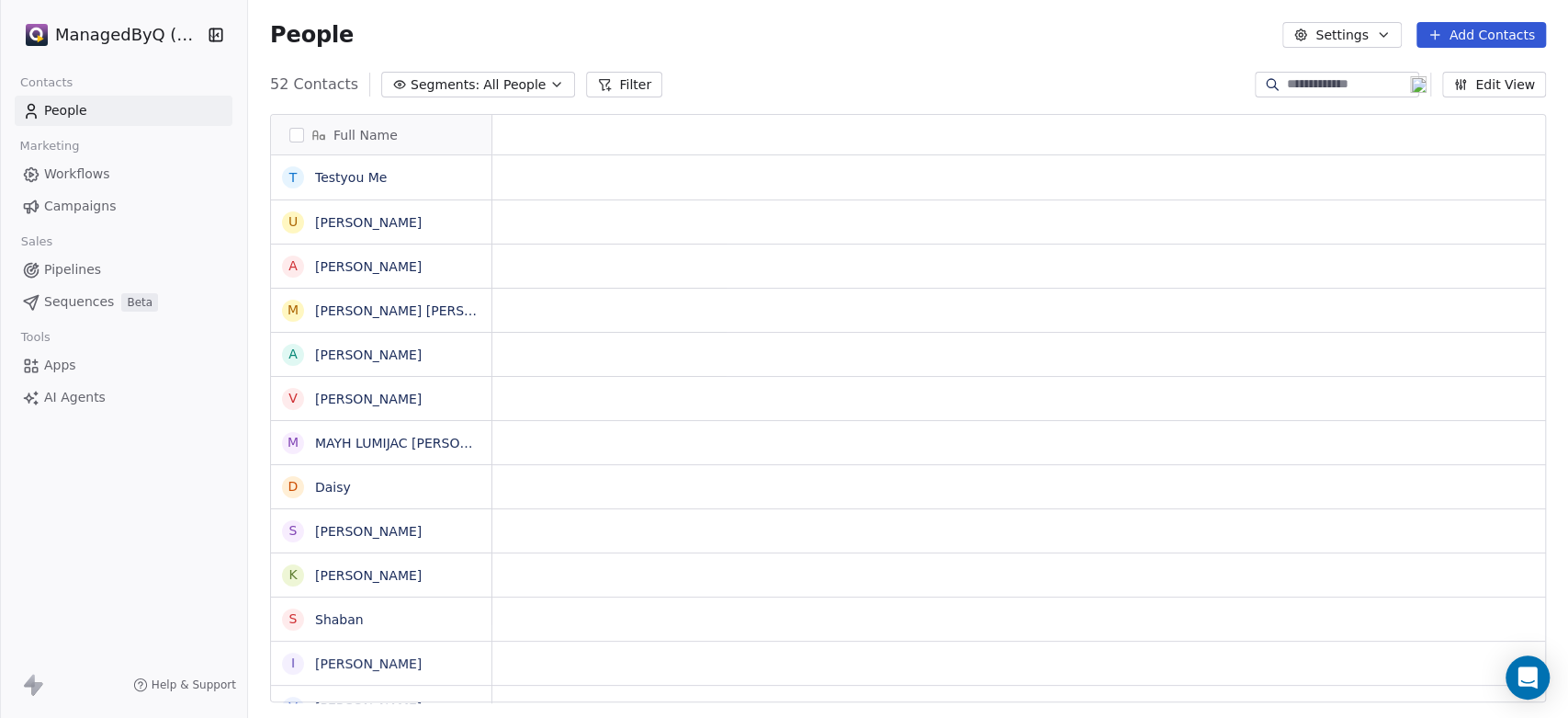
scroll to position [16, 17]
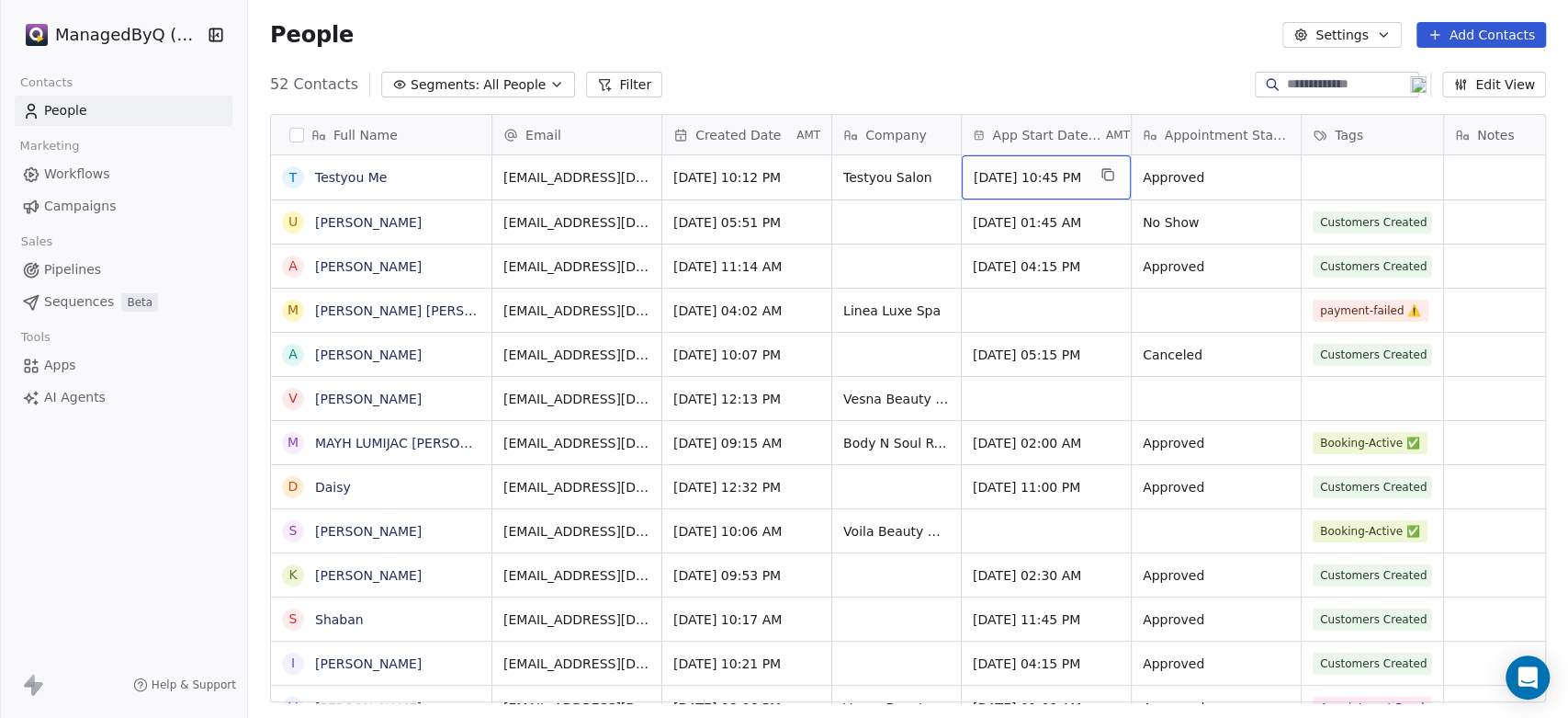
click at [1014, 173] on span "Sep 06, 2025 10:45 PM" at bounding box center [1029, 177] width 112 height 18
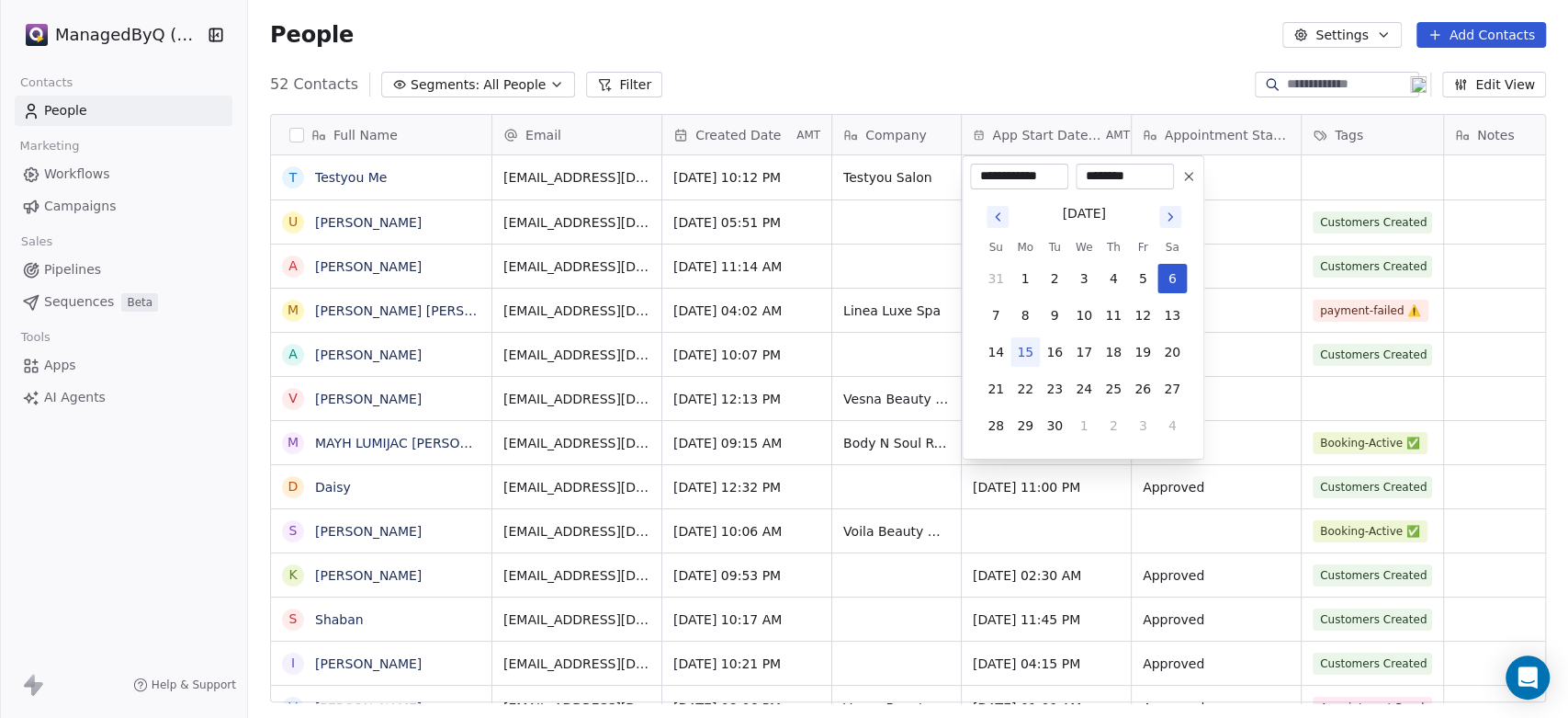
click at [1026, 348] on button "15" at bounding box center [1025, 352] width 29 height 29
type input "**********"
click at [989, 51] on html "ManagedByQ (FZE) Contacts People Marketing Workflows Campaigns Sales Pipelines …" at bounding box center [784, 359] width 1568 height 718
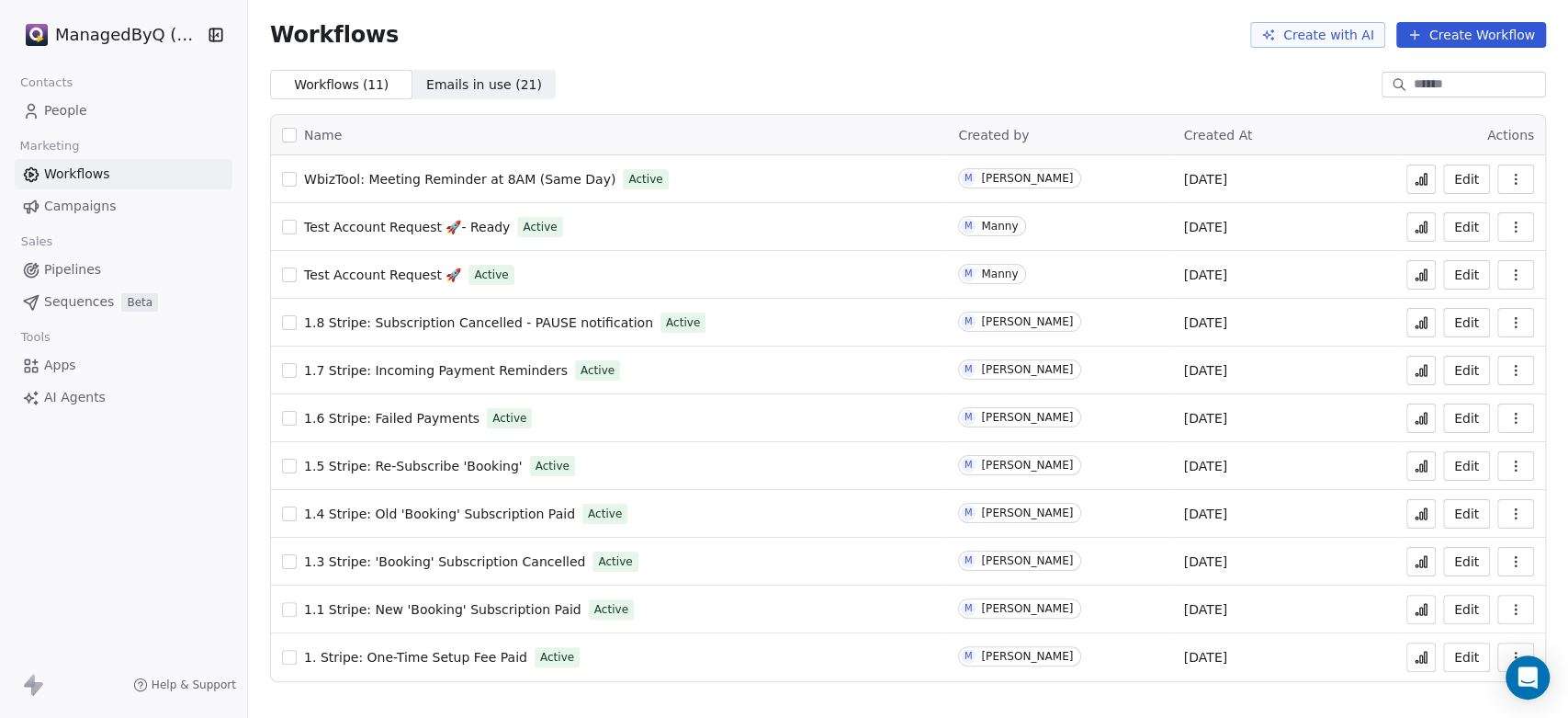
click at [435, 172] on span "WbizTool: Meeting Reminder at 8AM (Same Day)" at bounding box center [460, 179] width 311 height 15
click at [382, 173] on span "WbizTool: Meeting Reminder at 8AM (Same Day)" at bounding box center [460, 179] width 311 height 15
click at [1421, 175] on icon at bounding box center [1420, 179] width 15 height 15
click at [378, 223] on span "Test Account Request 🚀- Ready" at bounding box center [408, 227] width 206 height 15
click at [498, 175] on span "WbizTool: Meeting Reminder at 8AM (Same Day)" at bounding box center [460, 179] width 311 height 15
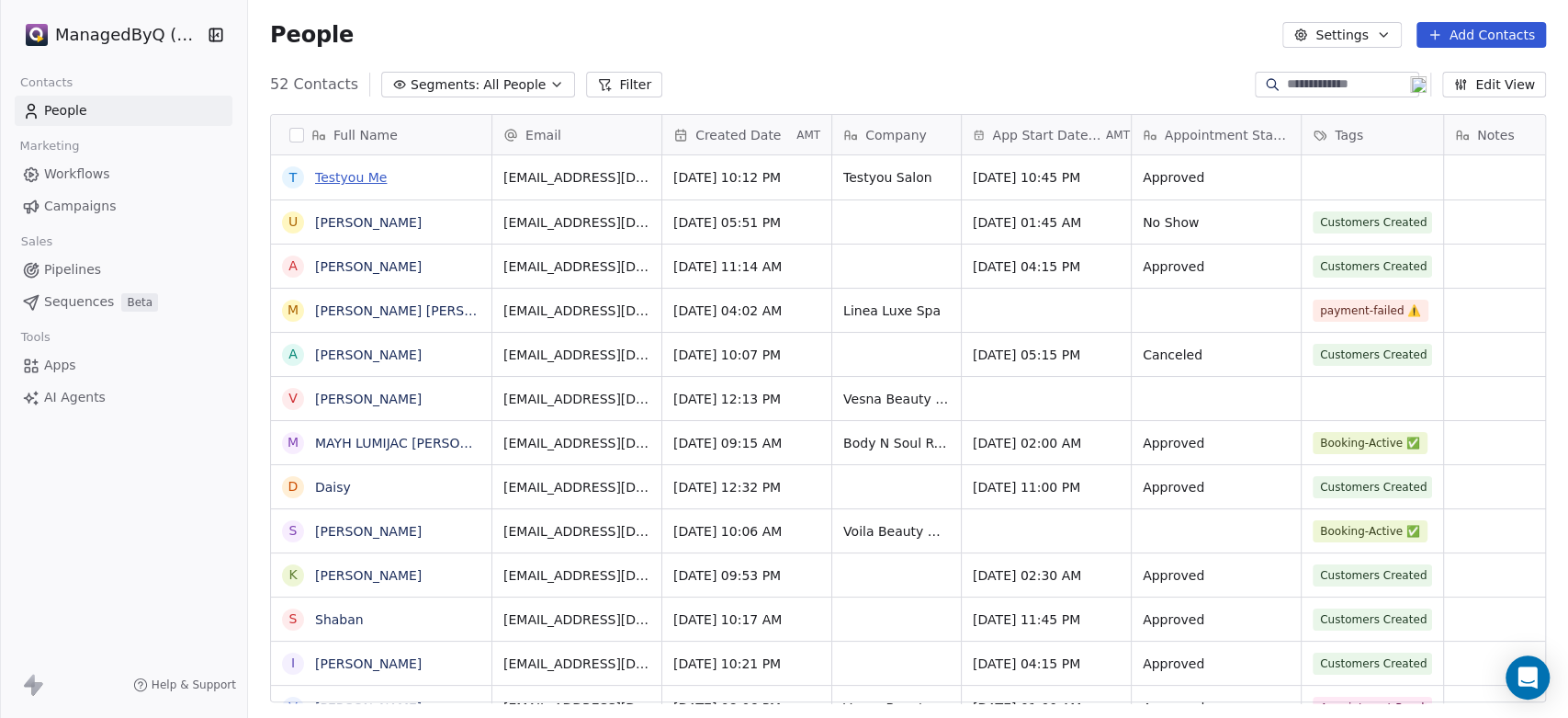
click at [330, 170] on link "Testyou Me" at bounding box center [351, 177] width 72 height 15
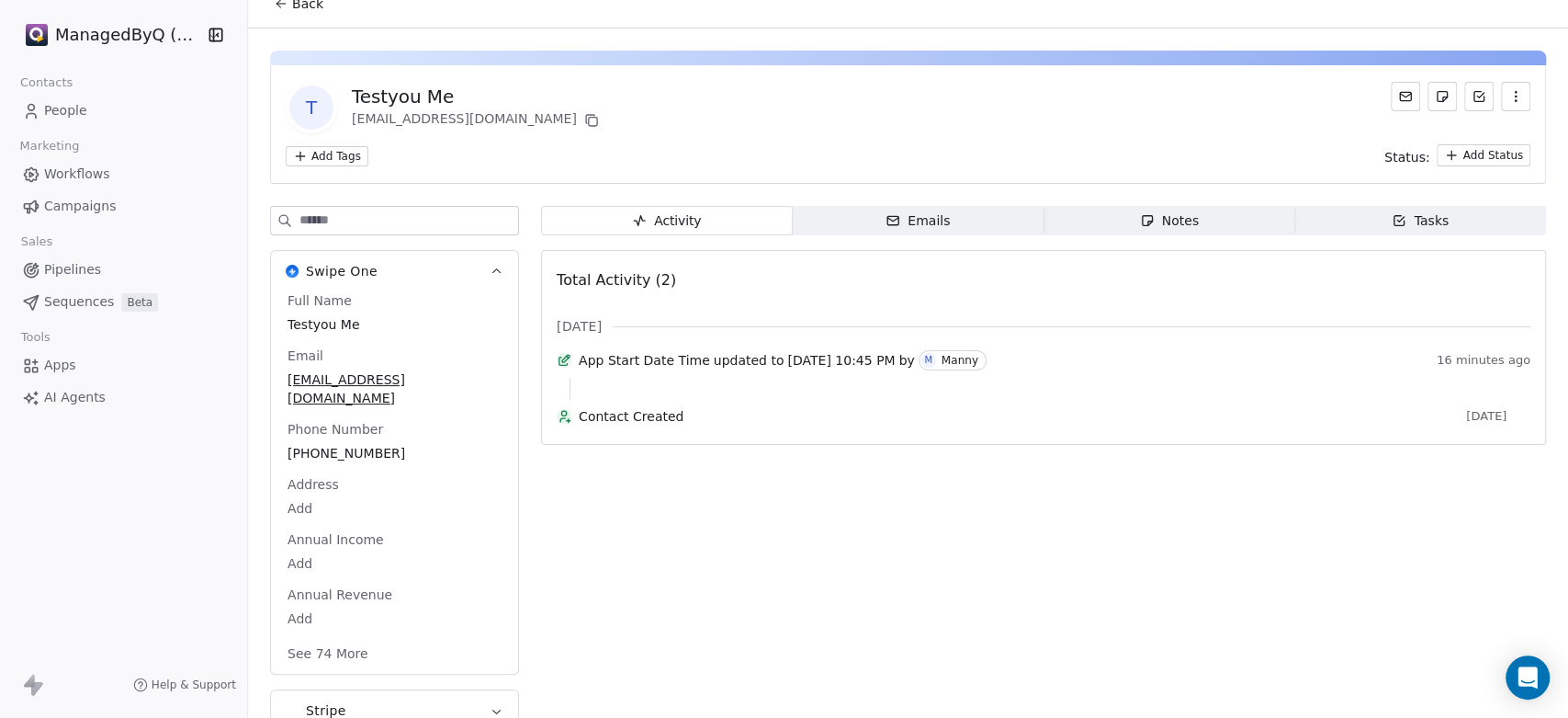
scroll to position [25, 0]
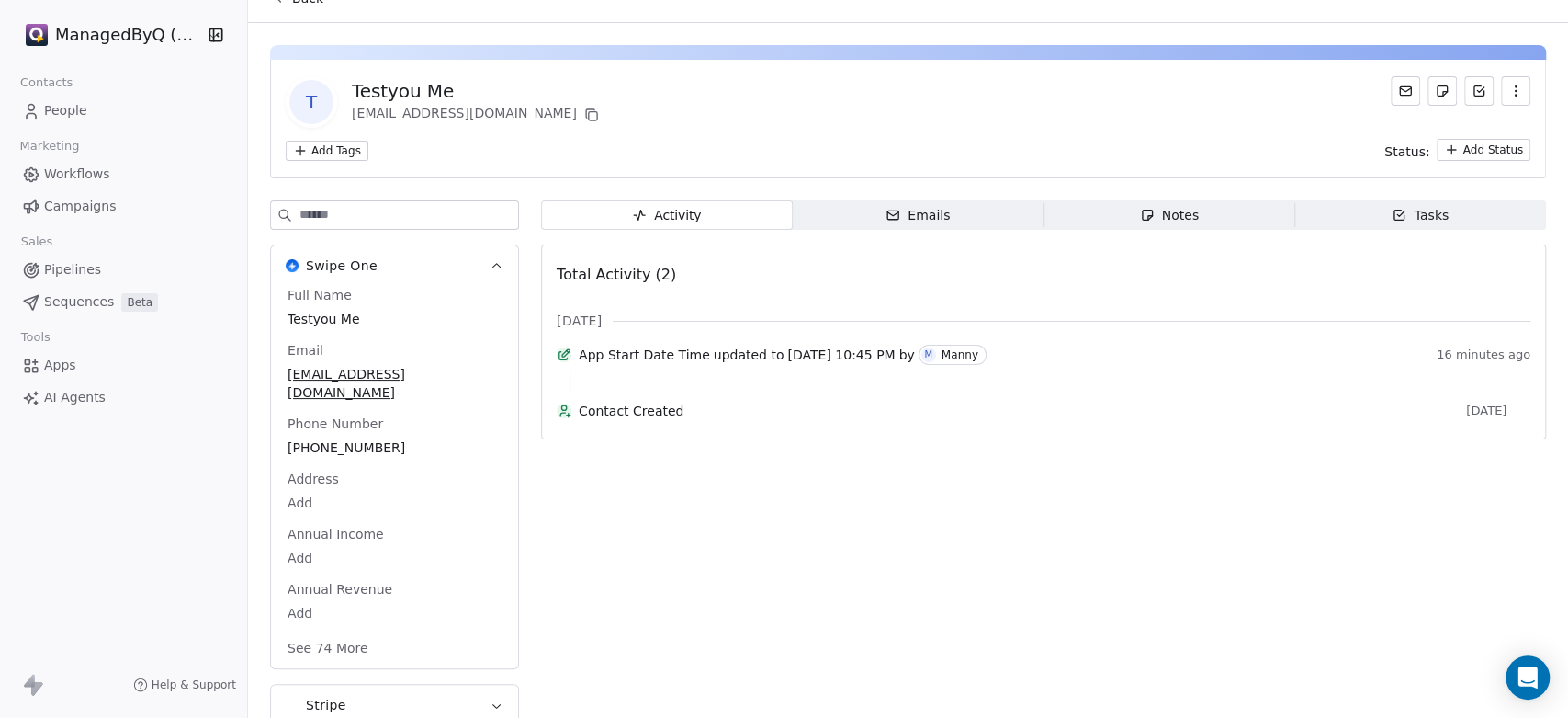
click at [347, 631] on button "See 74 More" at bounding box center [328, 648] width 103 height 33
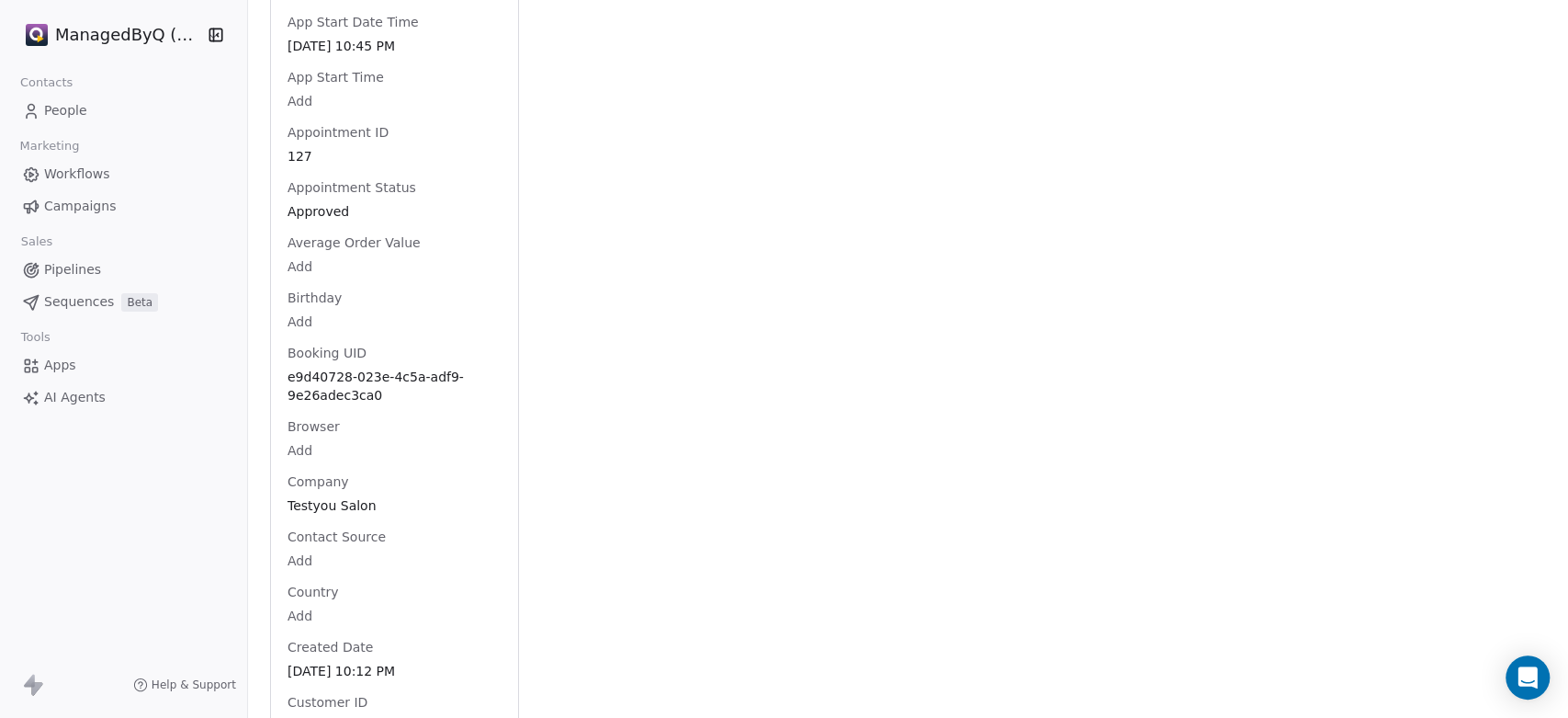
scroll to position [877, 0]
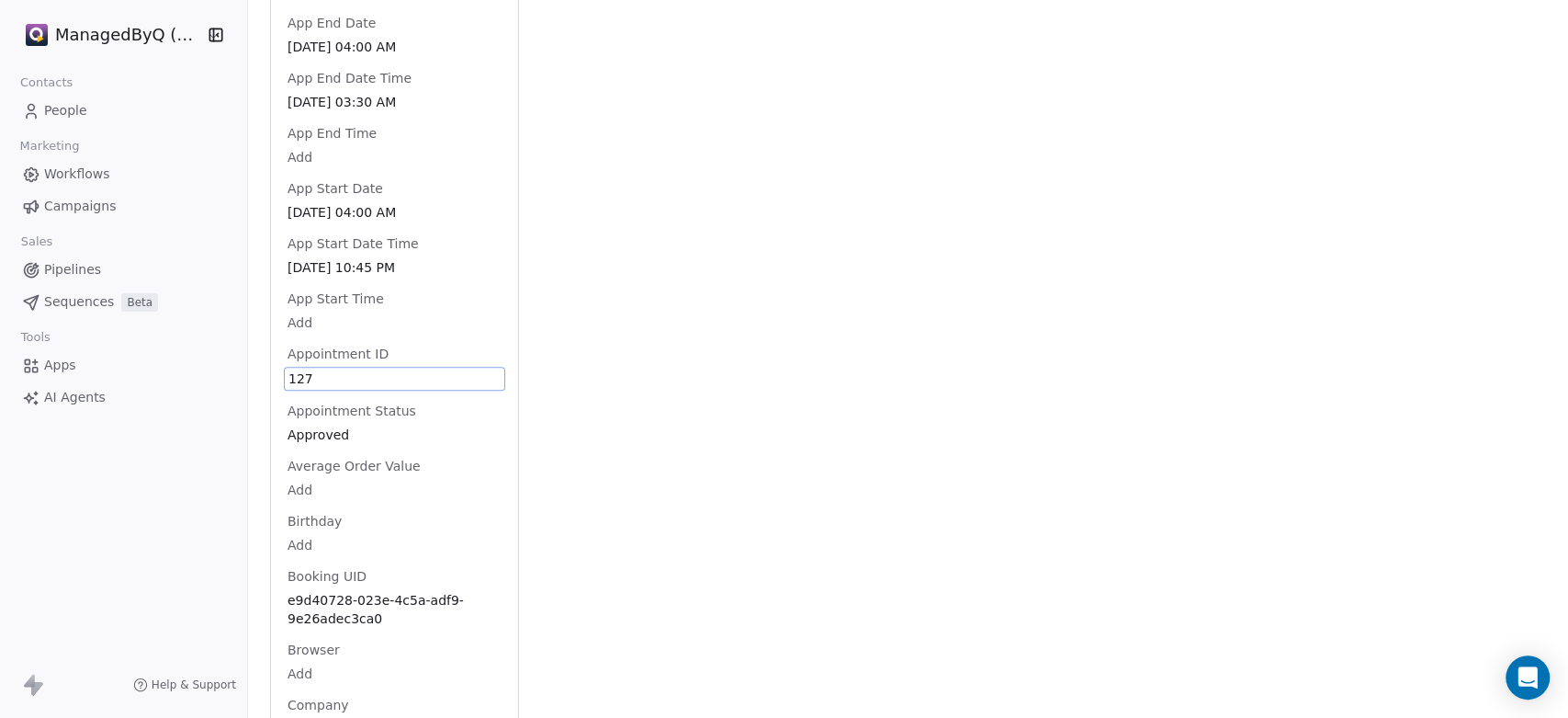
click at [330, 370] on span "127" at bounding box center [395, 378] width 212 height 18
click at [445, 370] on span "127" at bounding box center [395, 378] width 212 height 18
click at [469, 370] on span "127" at bounding box center [395, 378] width 212 height 18
drag, startPoint x: 414, startPoint y: 357, endPoint x: 289, endPoint y: 357, distance: 125.0
click at [289, 370] on span "127" at bounding box center [395, 378] width 212 height 18
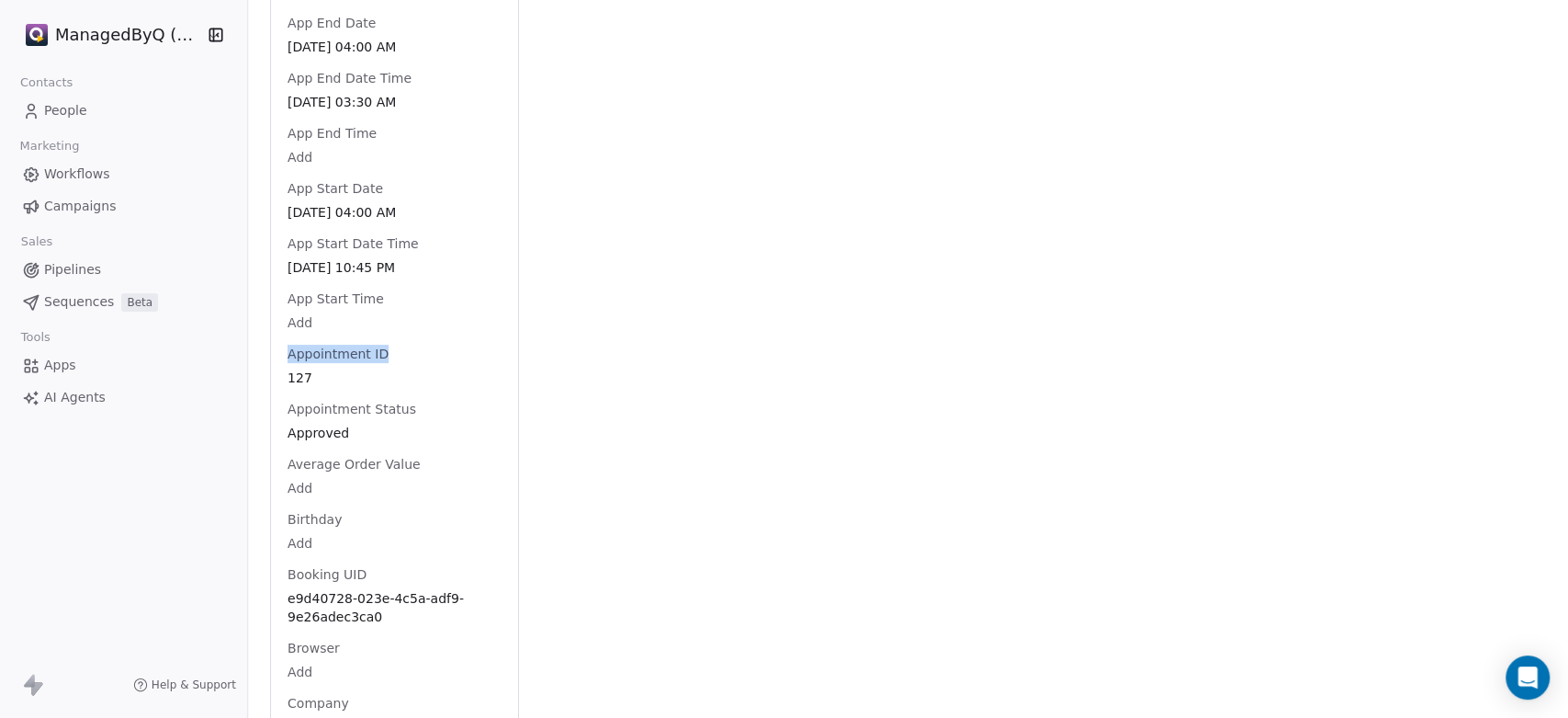
drag, startPoint x: 288, startPoint y: 333, endPoint x: 390, endPoint y: 330, distance: 102.0
click at [390, 344] on div "Appointment ID 127" at bounding box center [395, 366] width 222 height 44
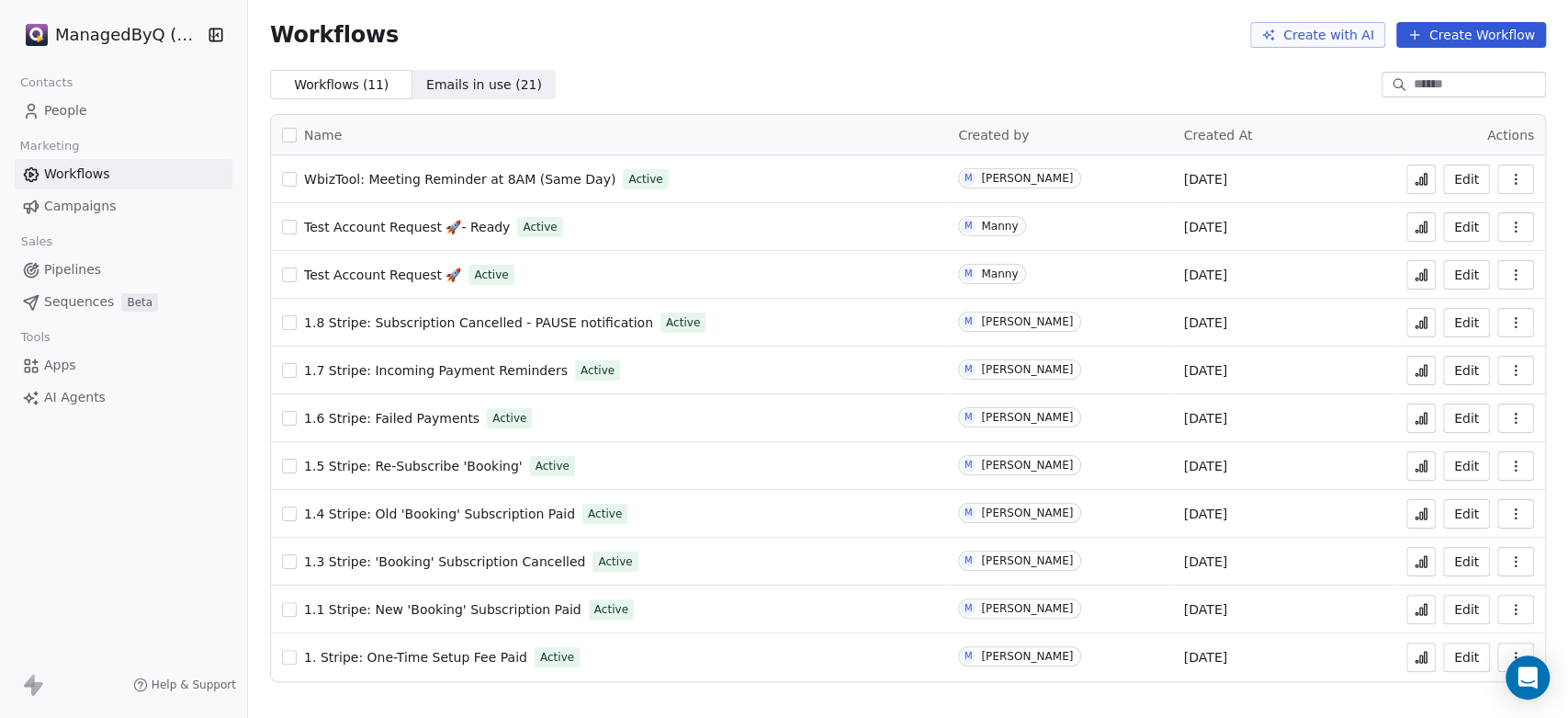
click at [58, 357] on span "Apps" at bounding box center [59, 365] width 32 height 19
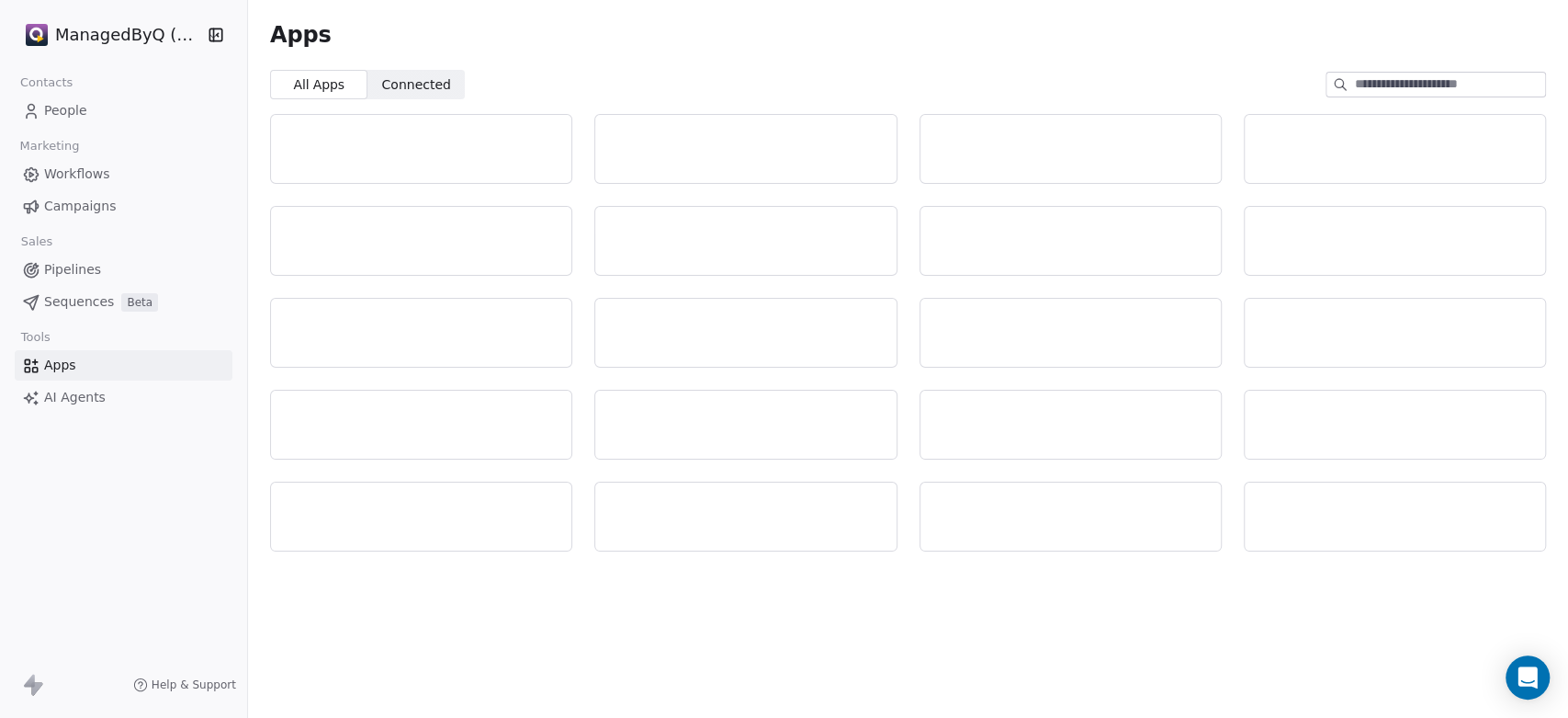
click at [405, 81] on span "Connected" at bounding box center [416, 85] width 69 height 19
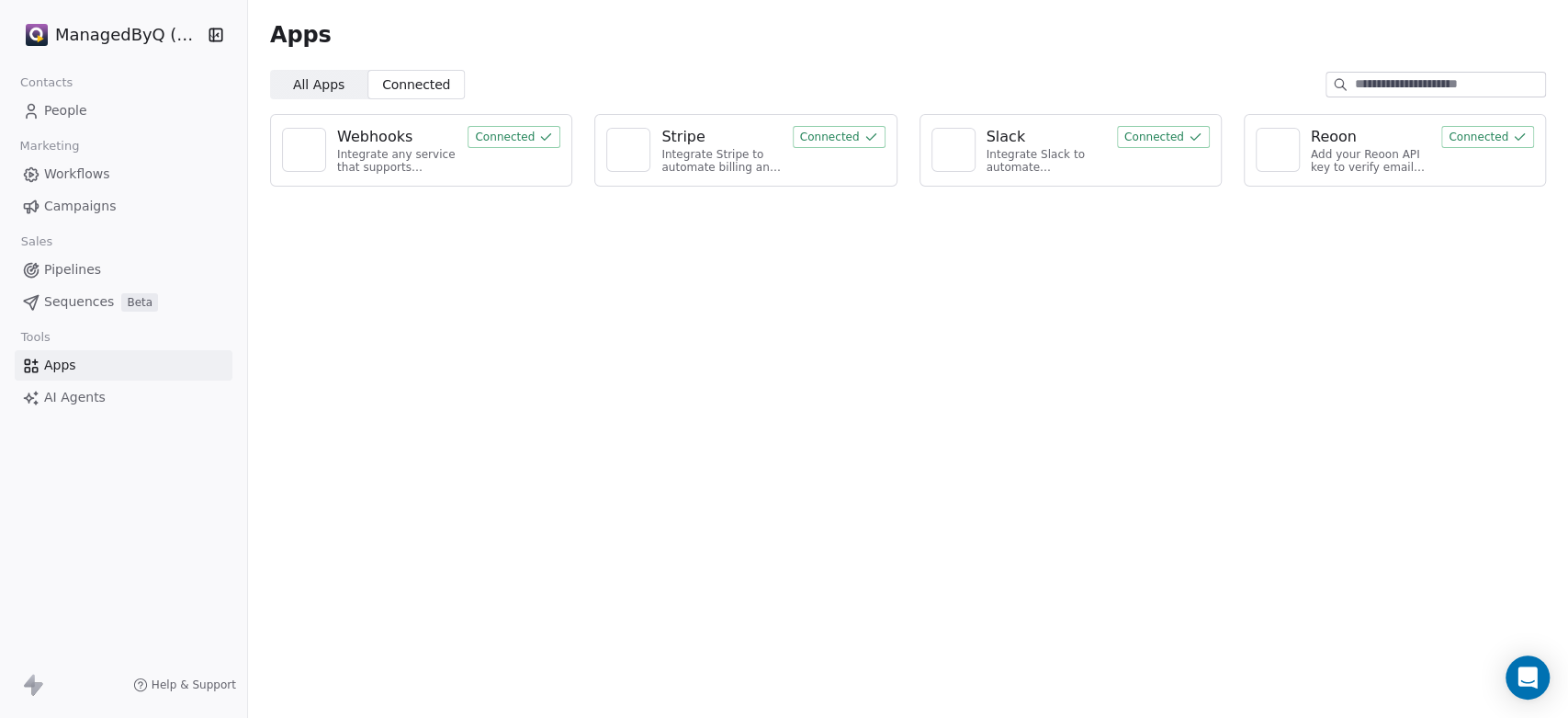
click at [437, 134] on div "Webhooks" at bounding box center [397, 136] width 120 height 22
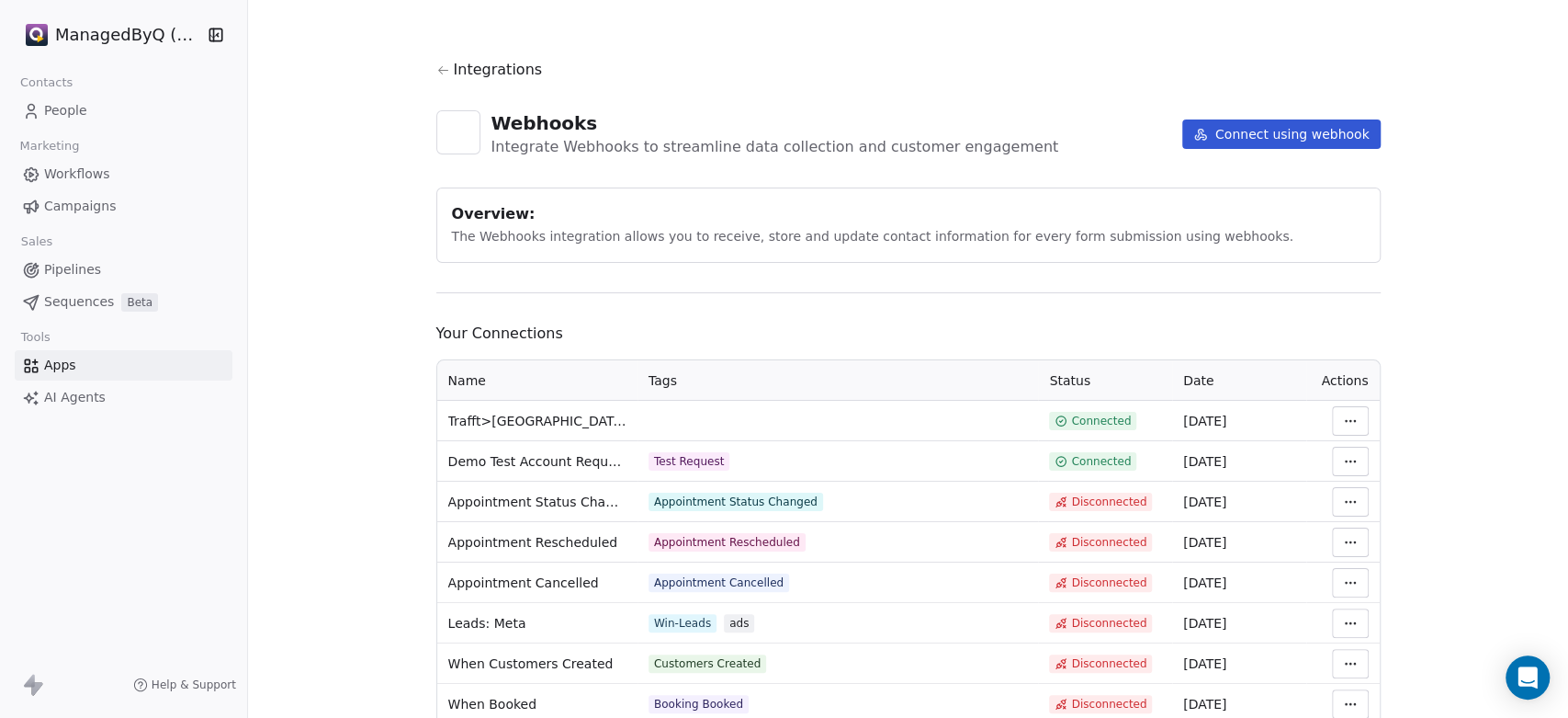
click at [1346, 419] on html "ManagedByQ (FZE) Contacts People Marketing Workflows Campaigns Sales Pipelines …" at bounding box center [784, 359] width 1568 height 718
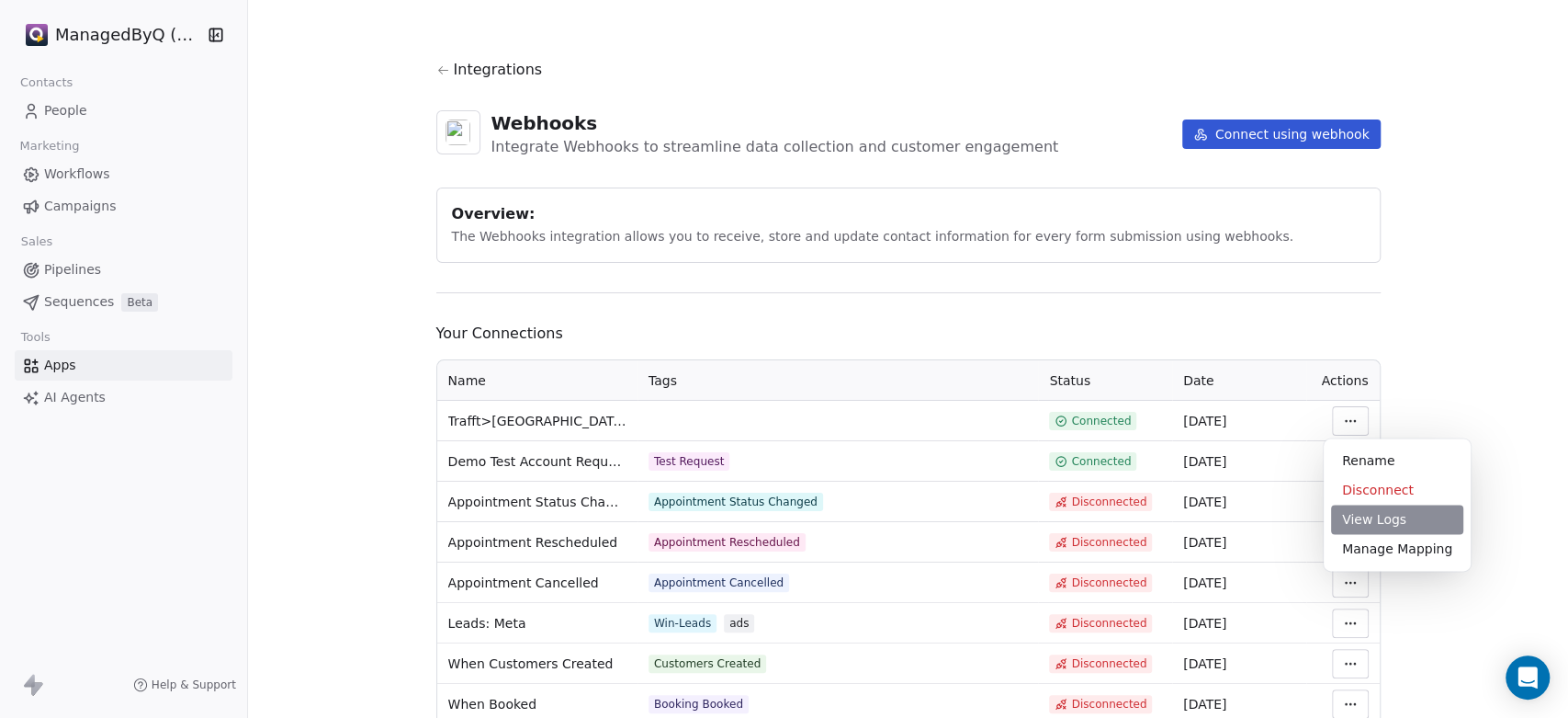
click at [1381, 521] on div "View Logs" at bounding box center [1397, 519] width 132 height 29
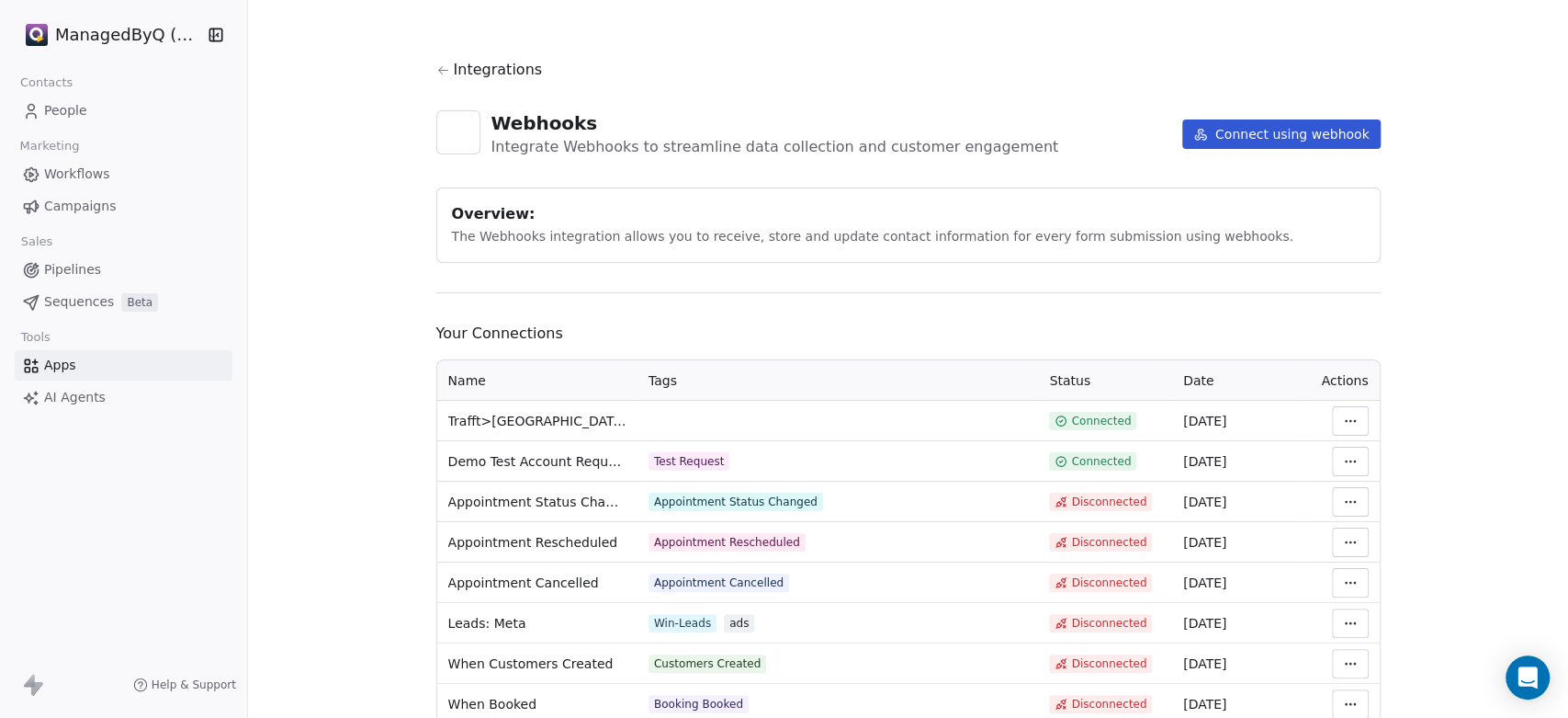
click at [1355, 416] on html "ManagedByQ (FZE) Contacts People Marketing Workflows Campaigns Sales Pipelines …" at bounding box center [784, 359] width 1568 height 718
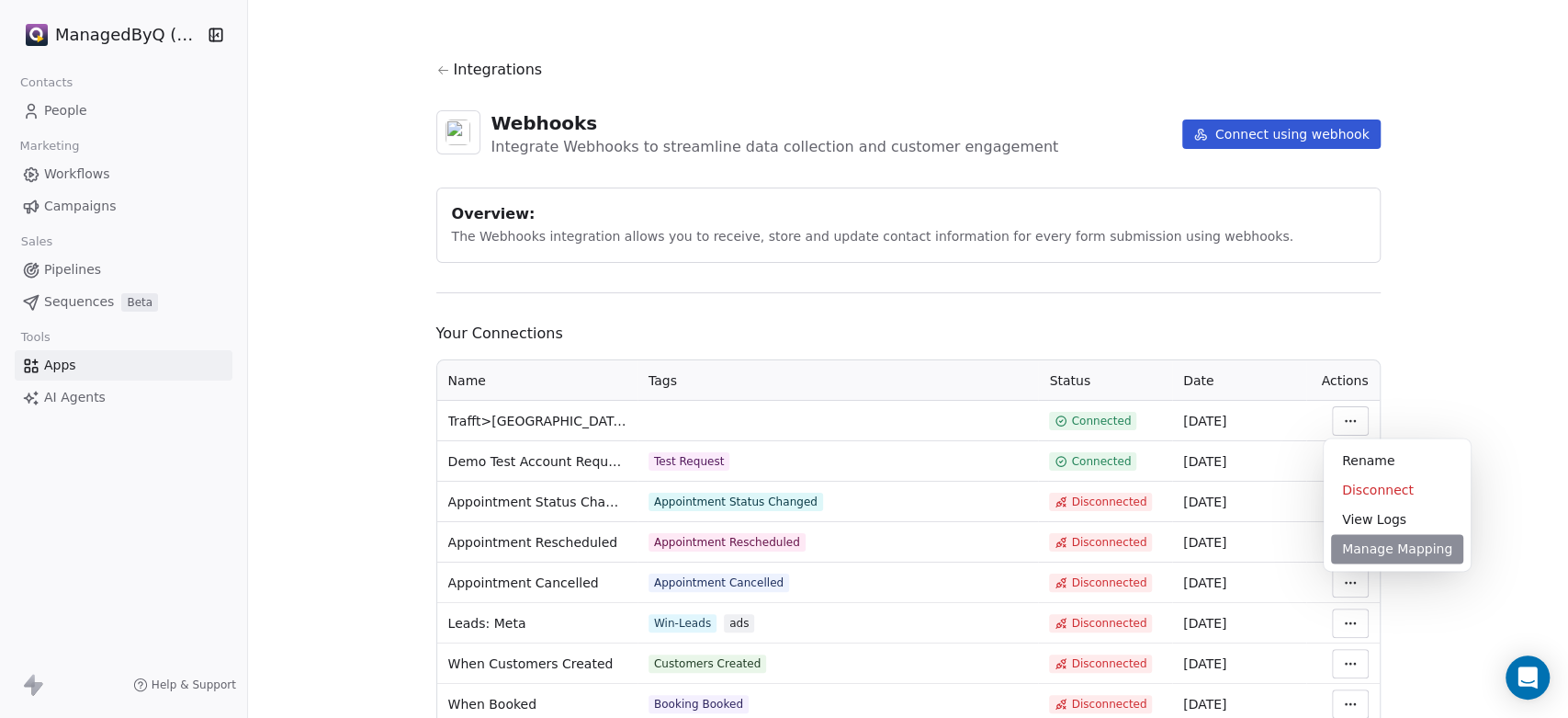
click at [1389, 556] on div "Manage Mapping" at bounding box center [1397, 549] width 132 height 29
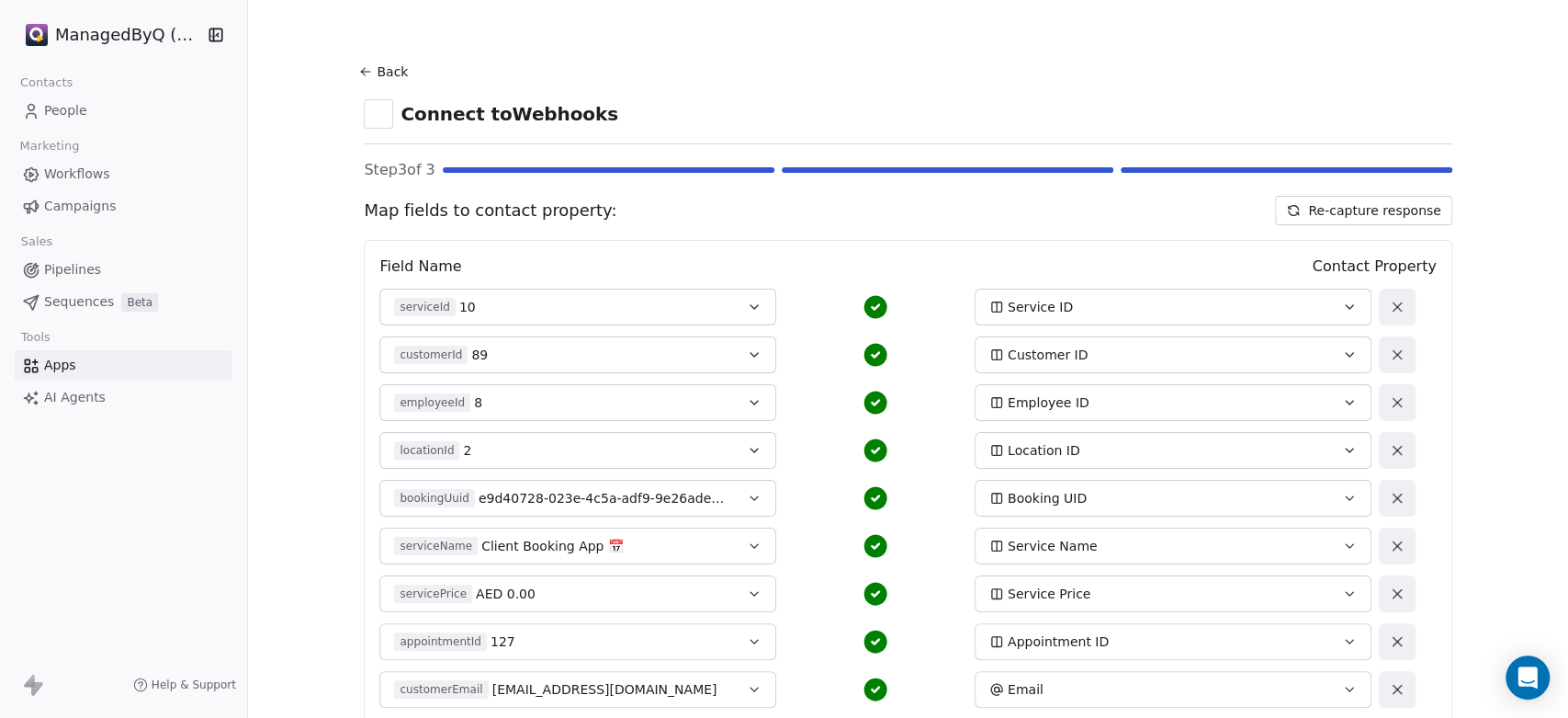
click at [360, 68] on icon at bounding box center [365, 71] width 15 height 15
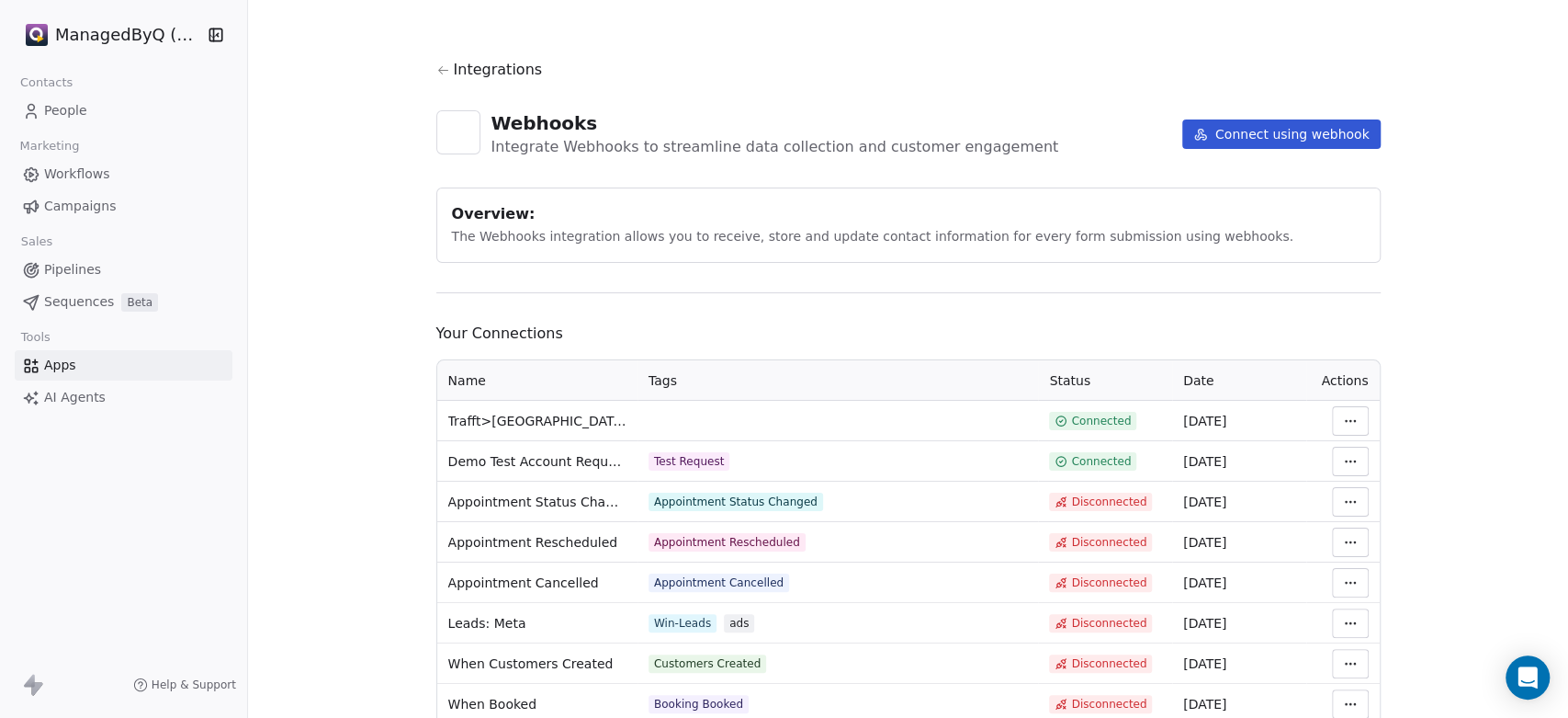
click at [77, 177] on span "Workflows" at bounding box center [77, 174] width 66 height 19
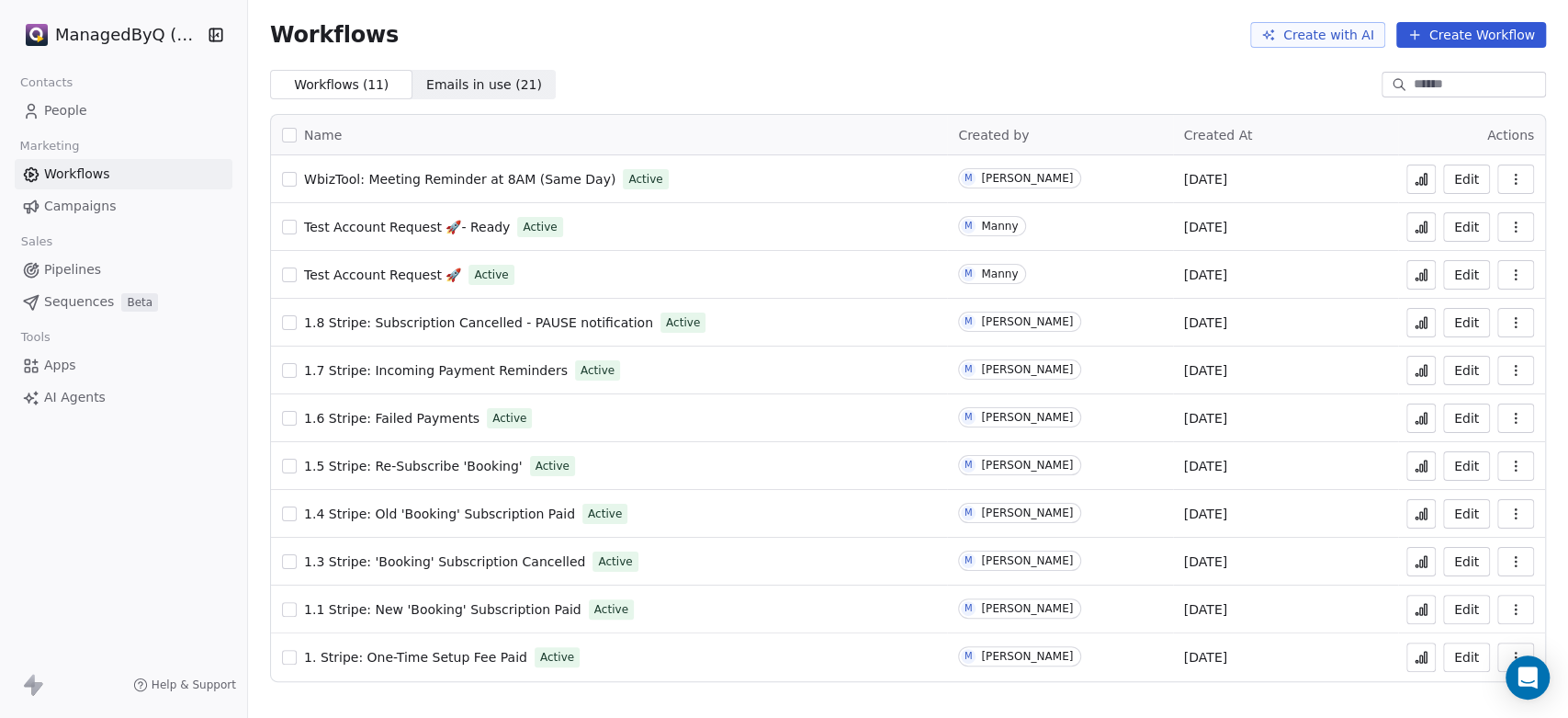
click at [58, 118] on span "People" at bounding box center [65, 111] width 43 height 19
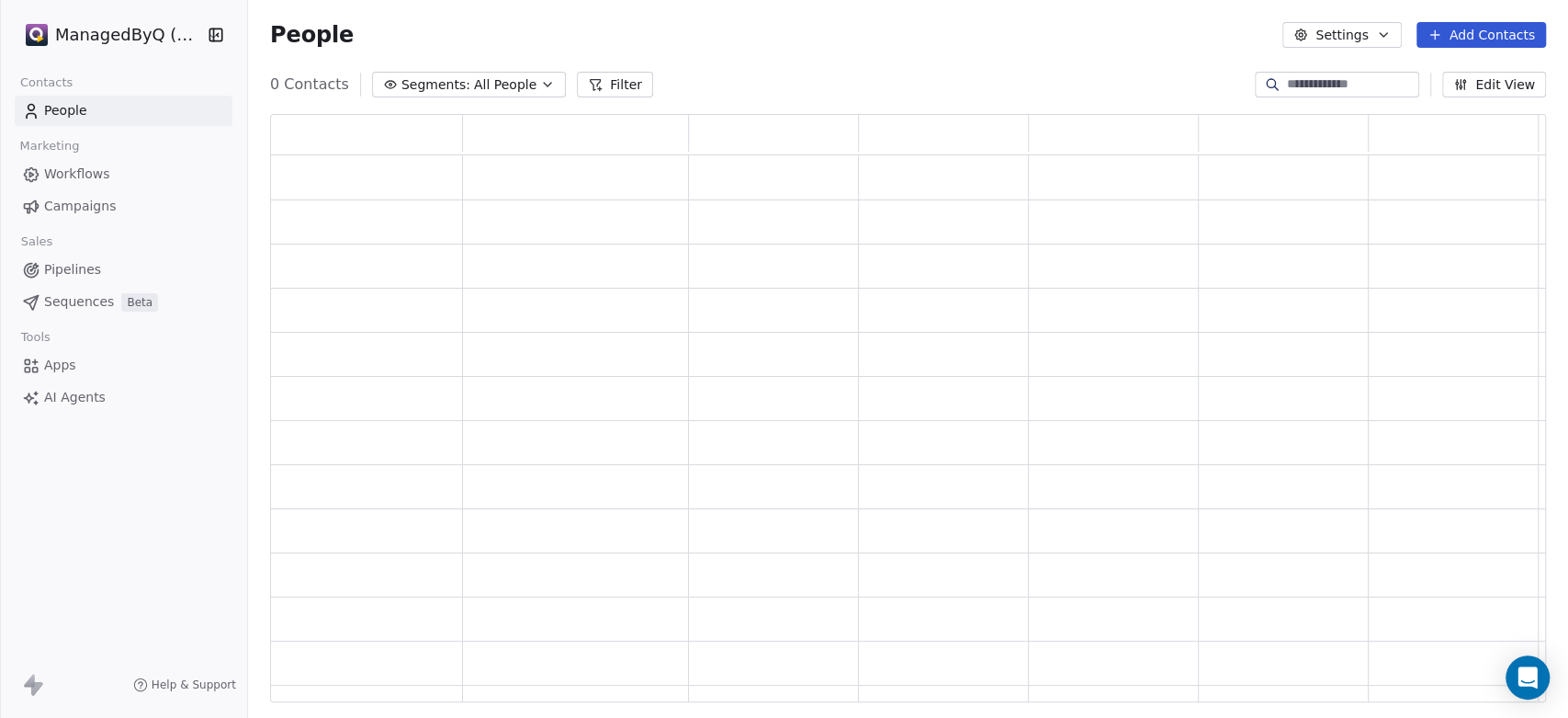
click at [1, 117] on div at bounding box center [0, 359] width 1 height 718
click at [65, 115] on span "People" at bounding box center [65, 111] width 43 height 19
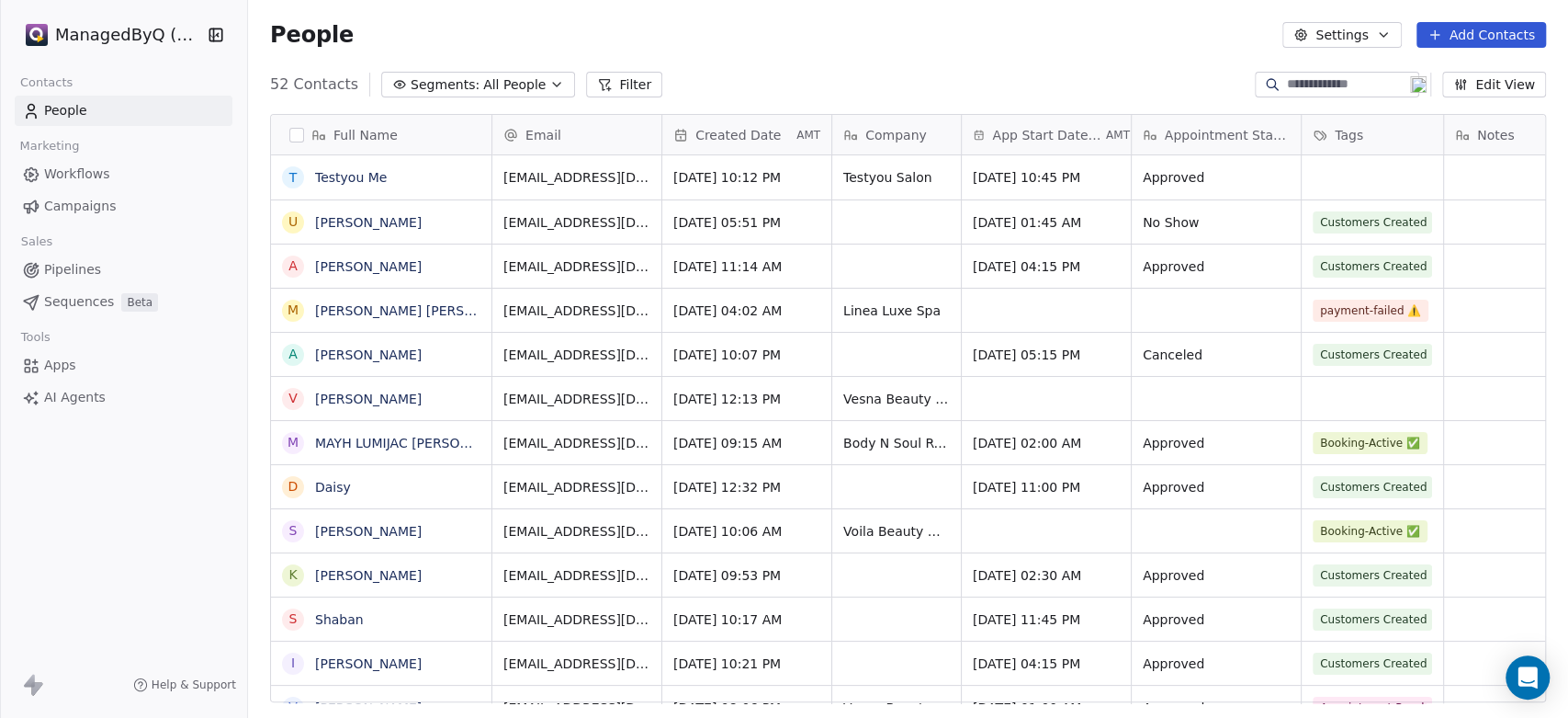
scroll to position [616, 1304]
click at [1003, 170] on span "[DATE] 10:45 PM" at bounding box center [1029, 177] width 112 height 18
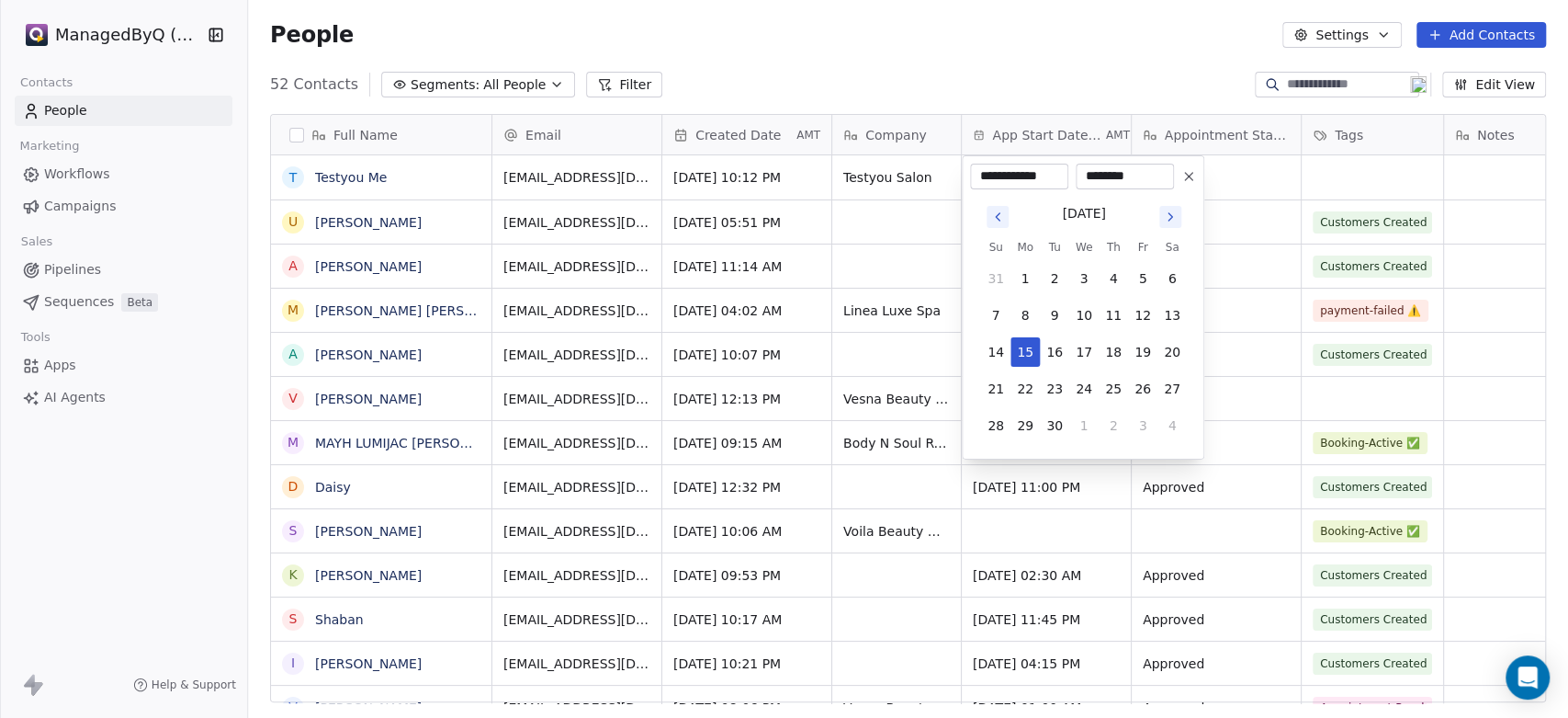
click at [1015, 175] on input "**********" at bounding box center [1018, 176] width 90 height 18
click at [74, 173] on html "ManagedByQ (FZE) Contacts People Marketing Workflows Campaigns Sales Pipelines …" at bounding box center [784, 359] width 1568 height 718
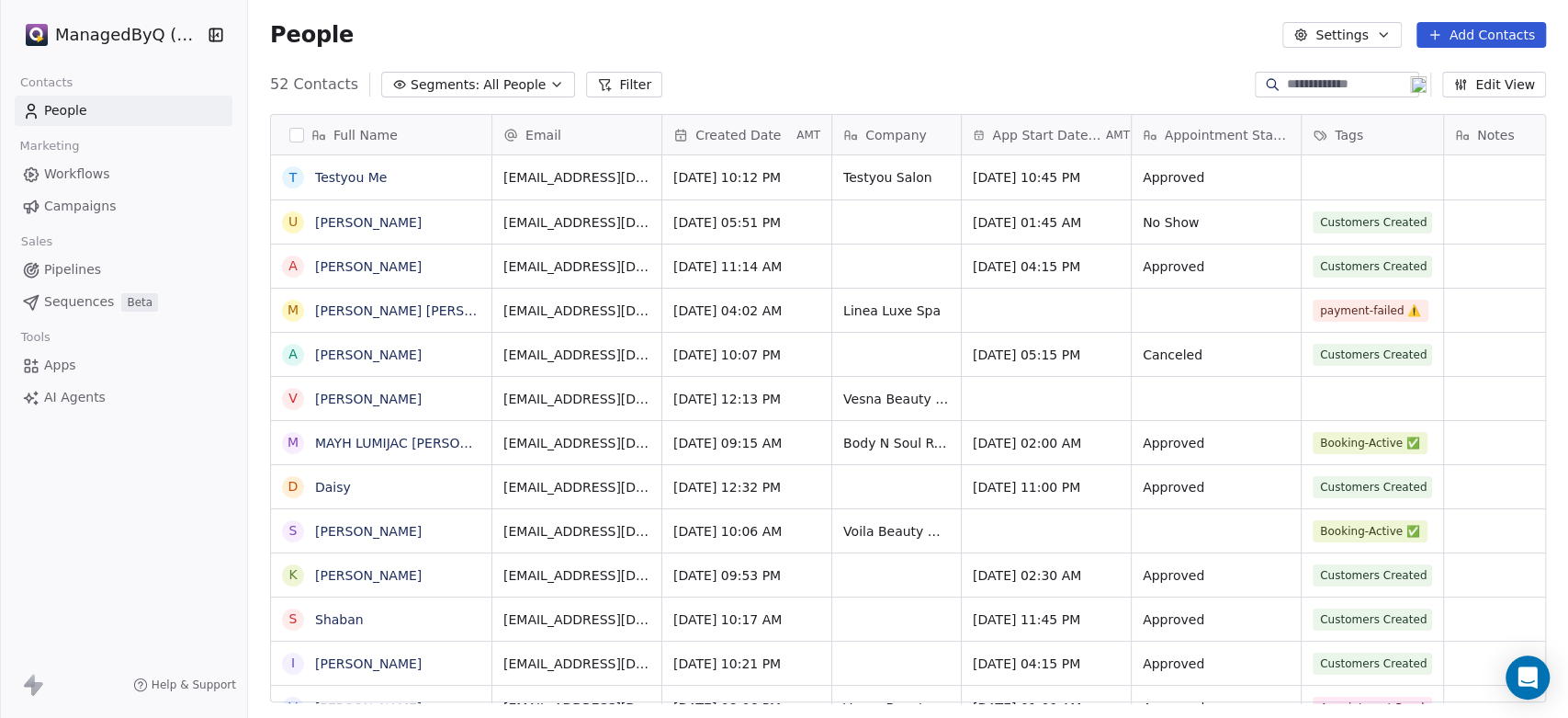
click at [64, 174] on span "Workflows" at bounding box center [77, 174] width 66 height 19
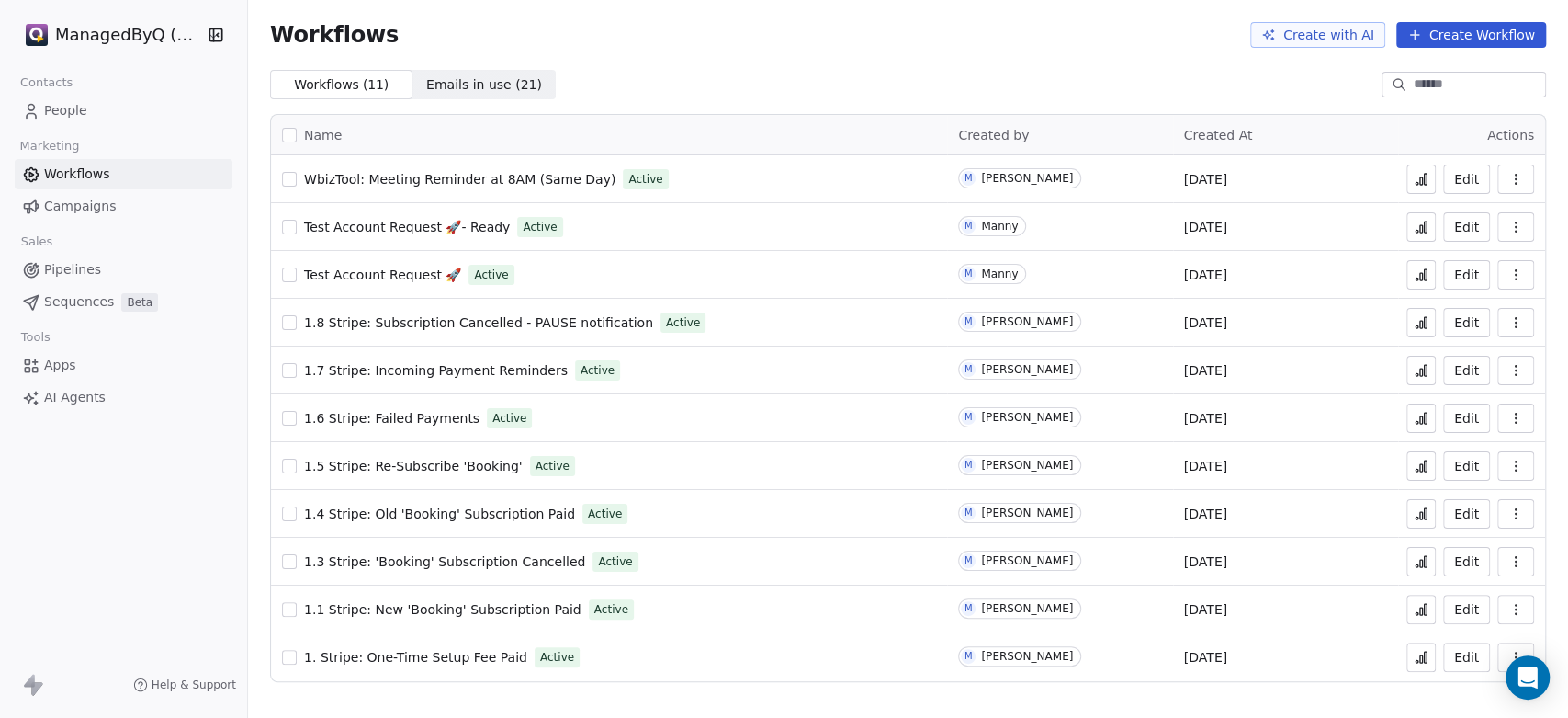
click at [402, 181] on span "WbizTool: Meeting Reminder at 8AM (Same Day)" at bounding box center [460, 179] width 311 height 15
click at [466, 175] on span "WbizTool: Meeting Reminder at 8AM (Same Day)" at bounding box center [460, 179] width 311 height 15
click at [52, 110] on span "People" at bounding box center [65, 111] width 43 height 19
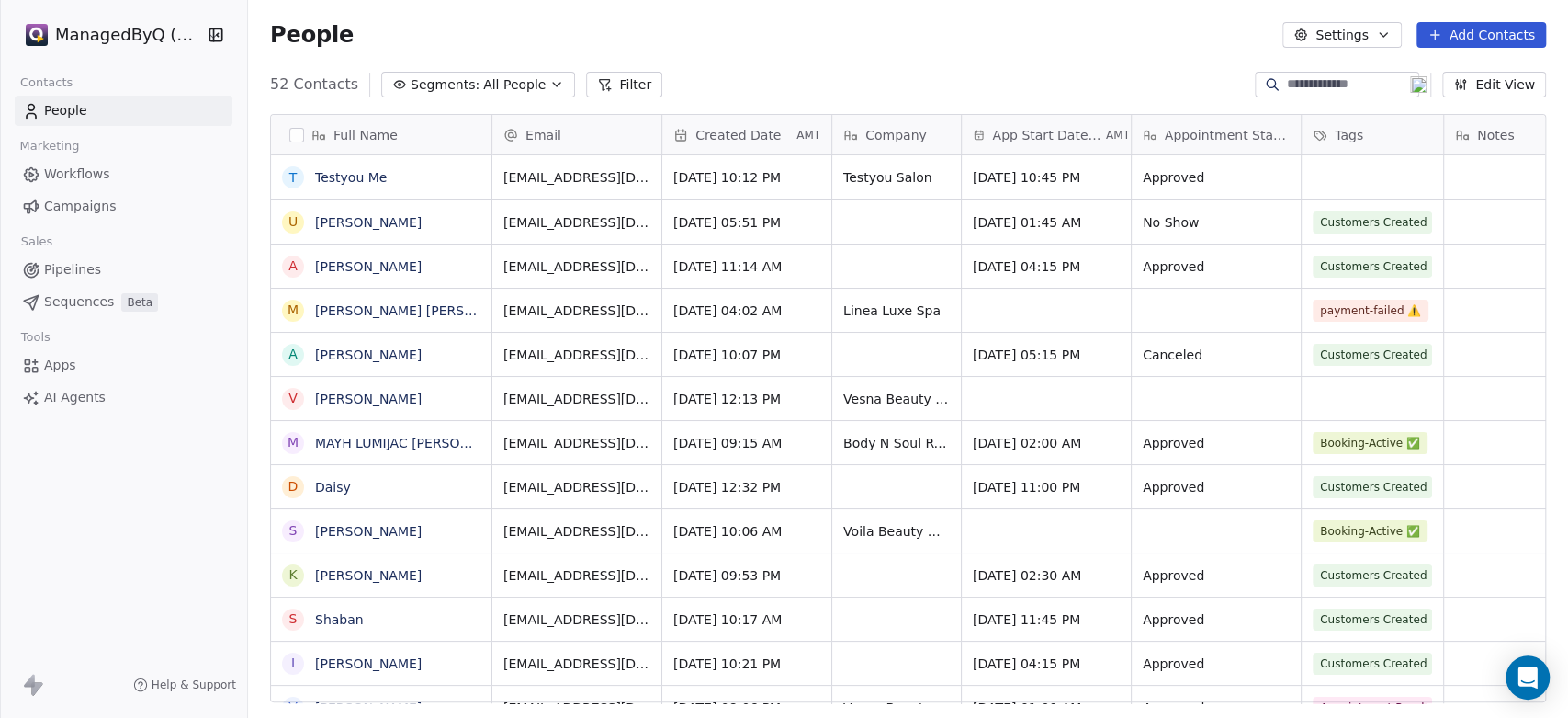
scroll to position [616, 1304]
click at [362, 179] on link "Testyou Me" at bounding box center [351, 177] width 72 height 15
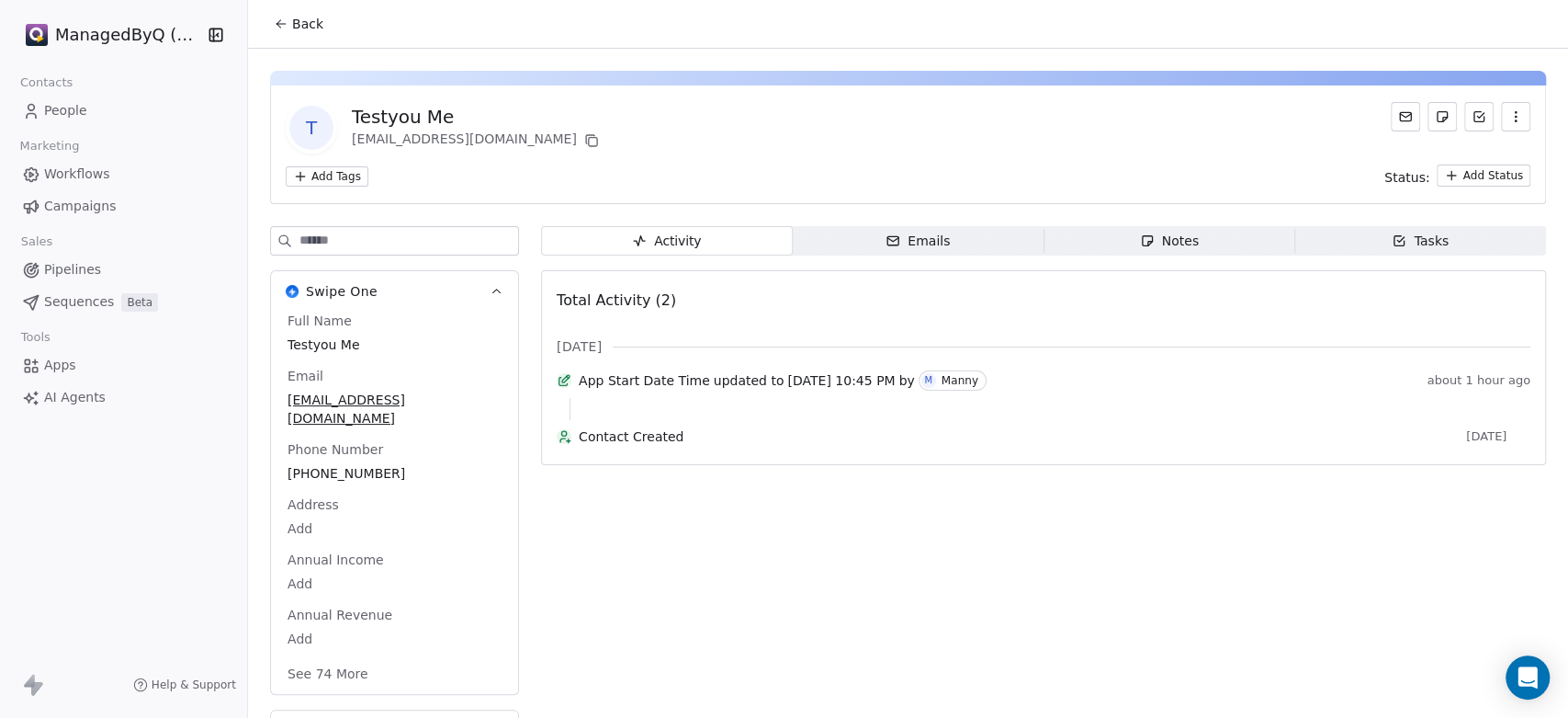
click at [386, 240] on input at bounding box center [409, 240] width 219 height 27
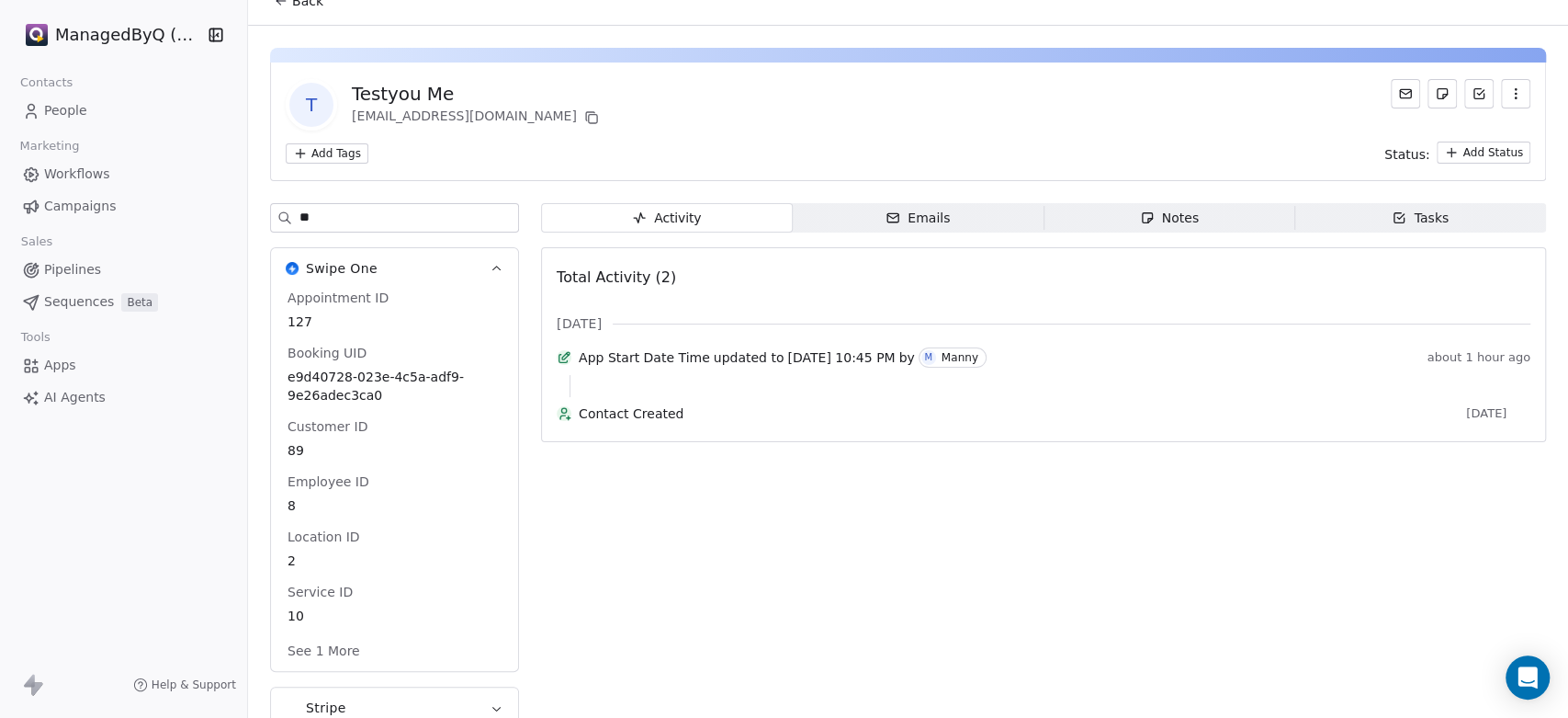
scroll to position [44, 0]
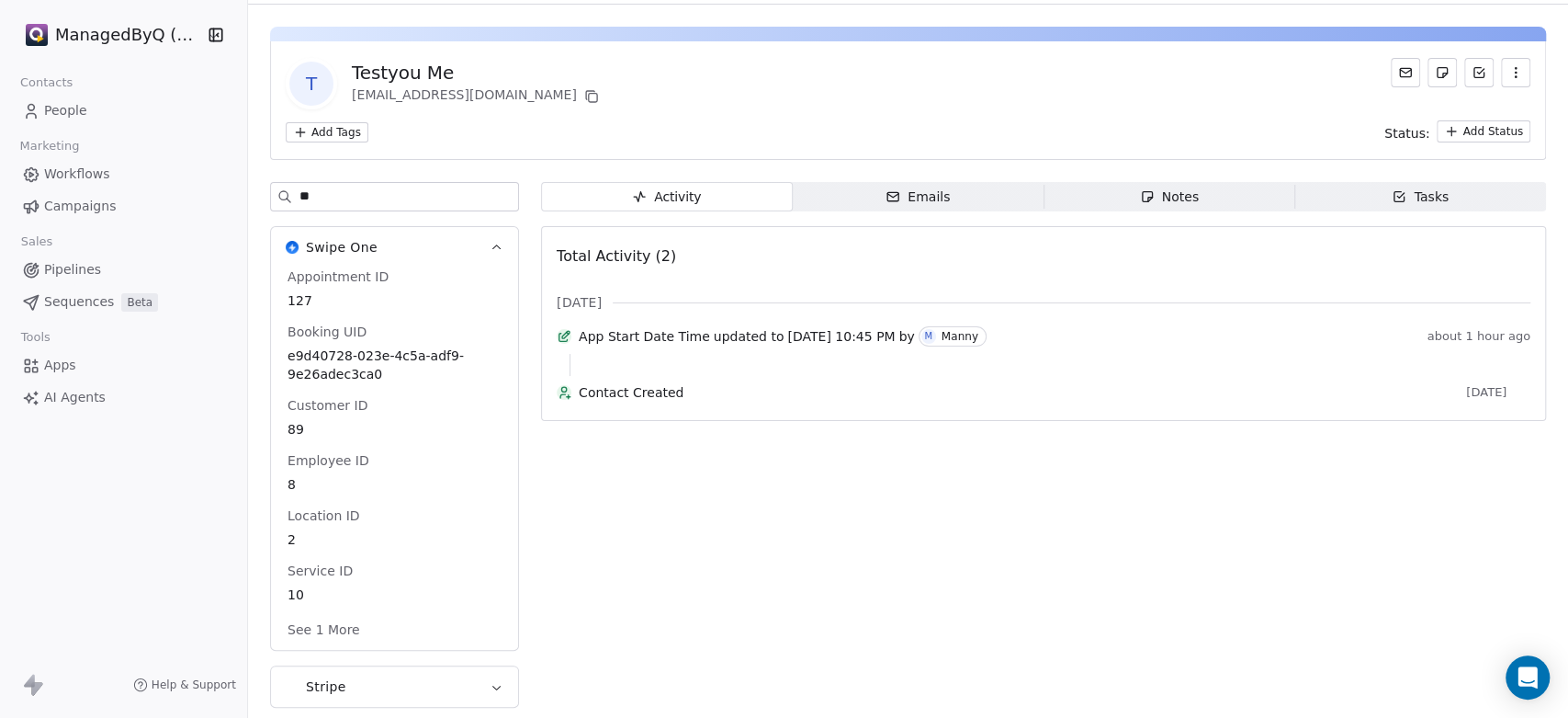
type input "**"
click at [340, 622] on button "See 1 More" at bounding box center [323, 629] width 94 height 33
drag, startPoint x: 323, startPoint y: 194, endPoint x: 290, endPoint y: 188, distance: 33.5
click at [290, 188] on div "**" at bounding box center [395, 197] width 249 height 29
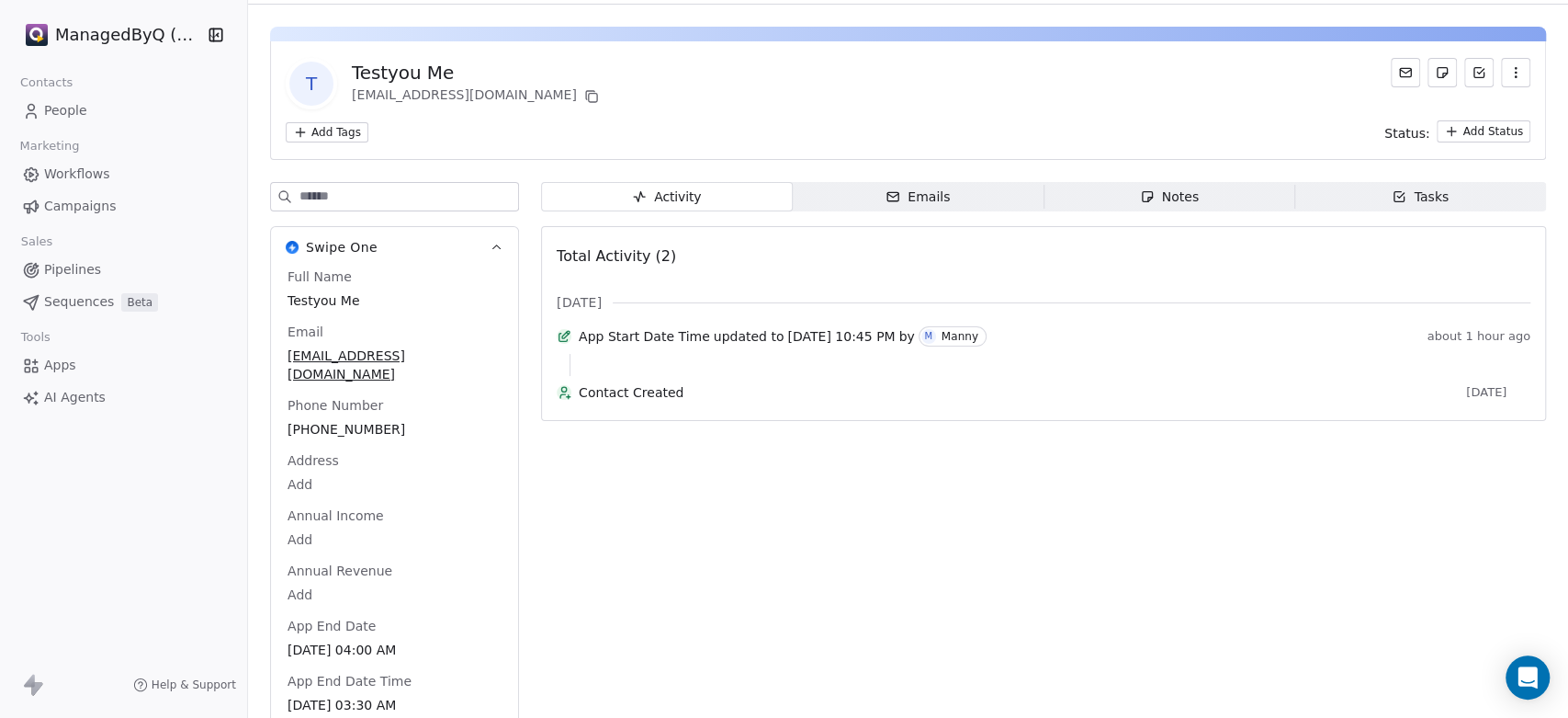
click at [47, 110] on span "People" at bounding box center [65, 111] width 43 height 19
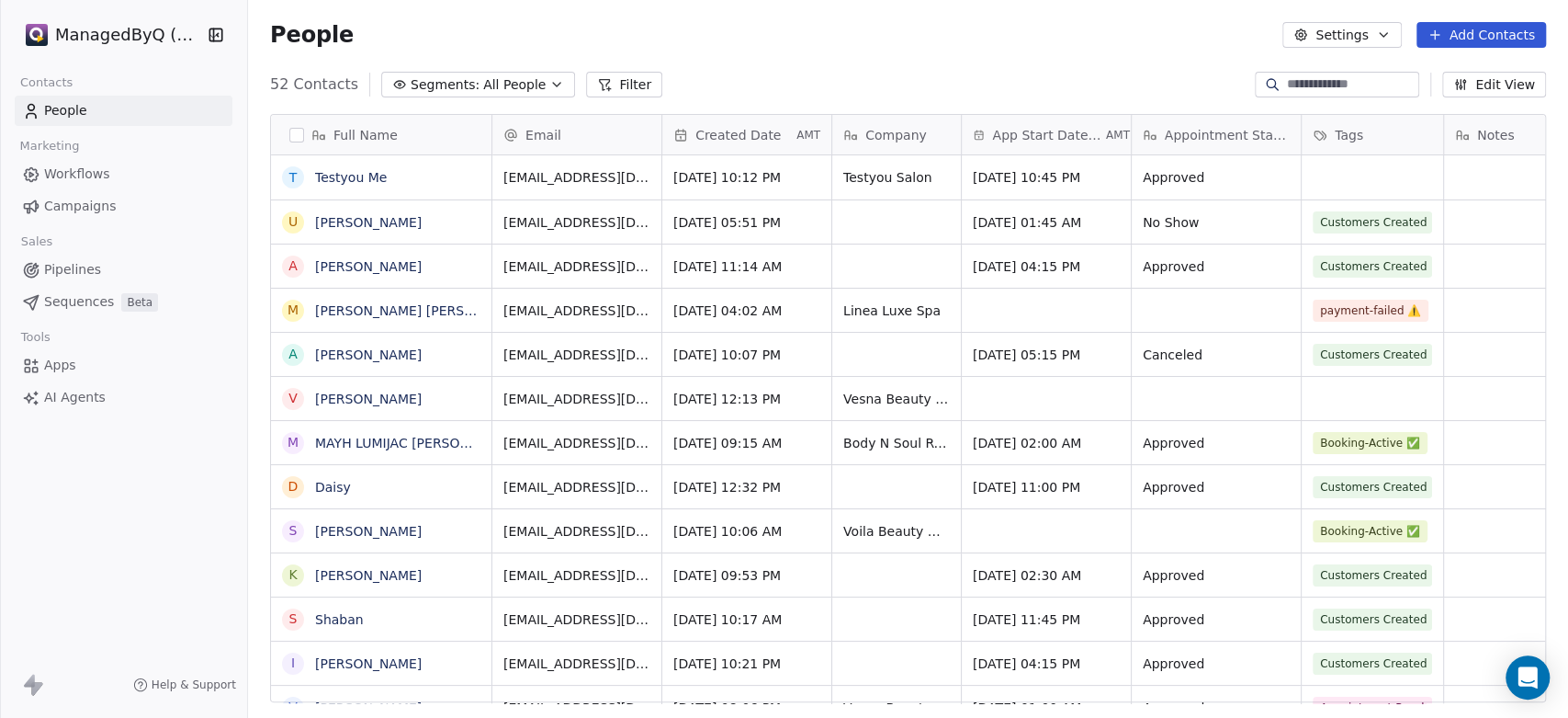
scroll to position [616, 1304]
click at [325, 268] on link "[PERSON_NAME]" at bounding box center [369, 266] width 107 height 15
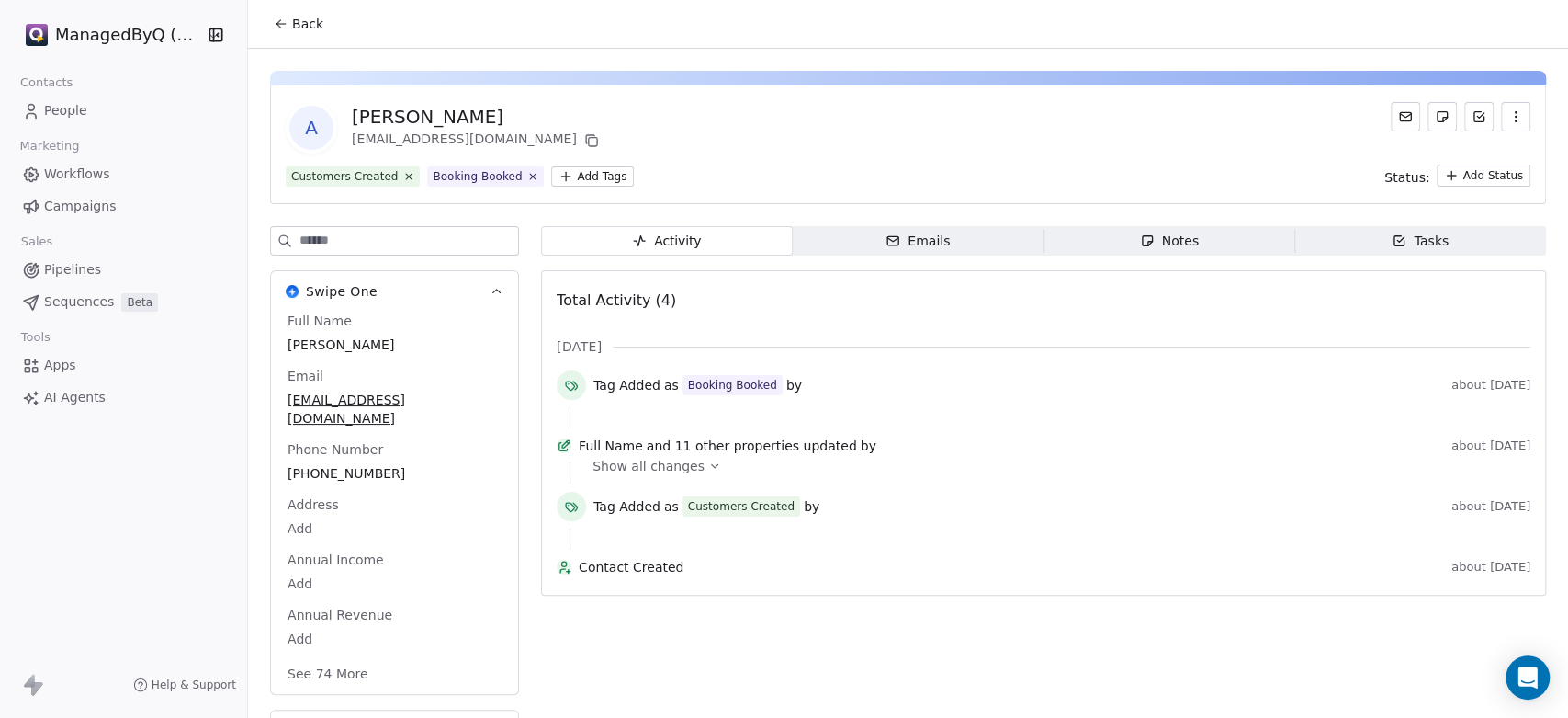
click at [320, 233] on input at bounding box center [409, 240] width 219 height 27
type input "*"
click at [160, 553] on div "ManagedByQ (FZE) Contacts People Marketing Workflows Campaigns Sales Pipelines …" at bounding box center [124, 359] width 247 height 718
click at [85, 167] on span "Workflows" at bounding box center [77, 174] width 66 height 19
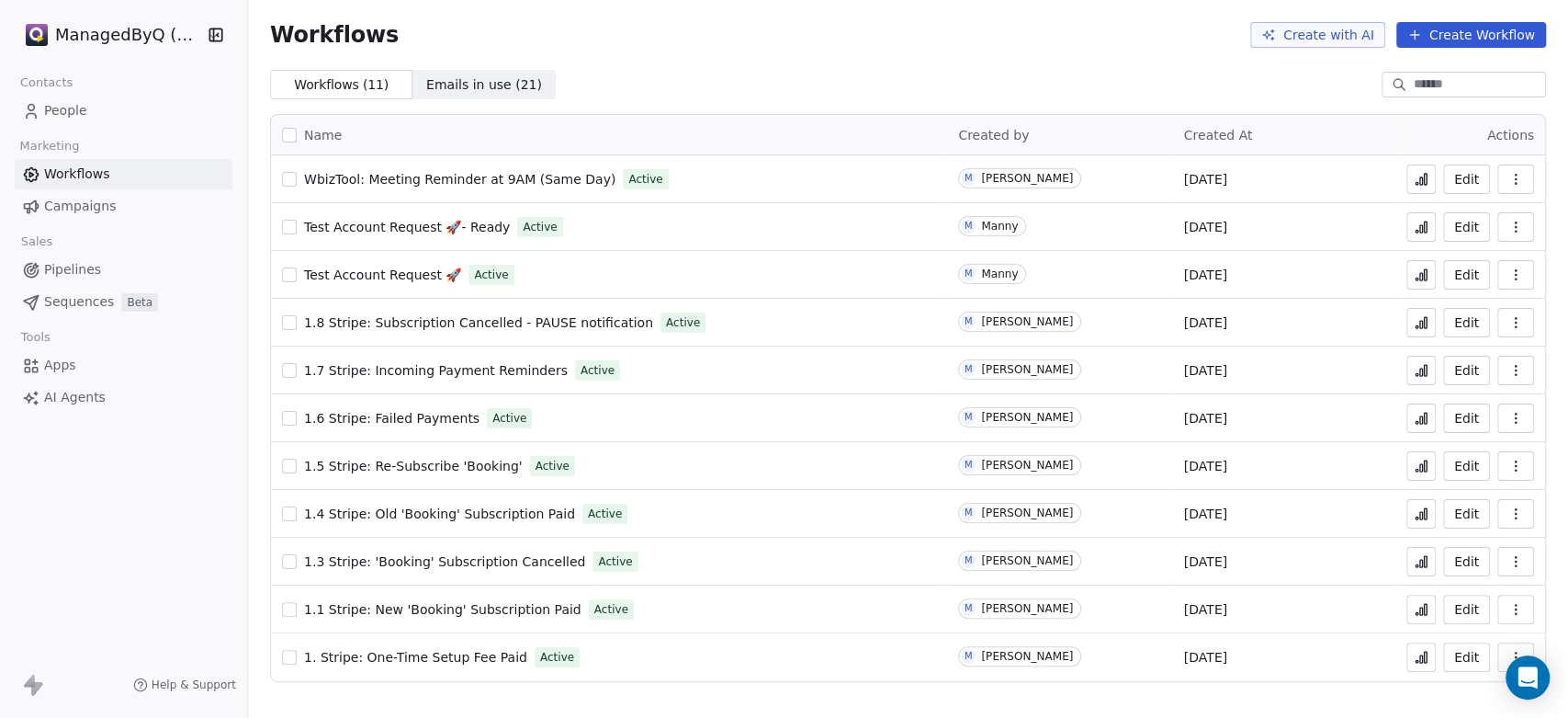
click at [217, 34] on icon "button" at bounding box center [218, 34] width 2 height 3
